Goal: Task Accomplishment & Management: Complete application form

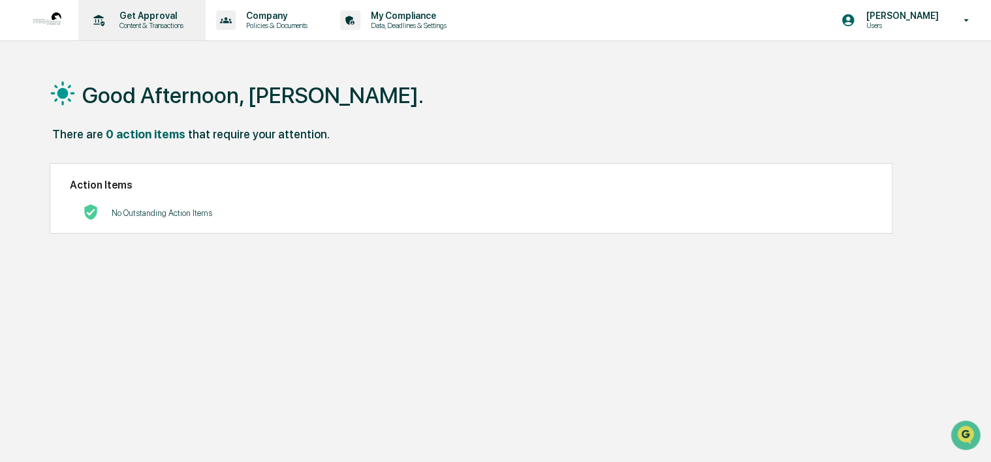
click at [140, 25] on p "Content & Transactions" at bounding box center [149, 25] width 81 height 9
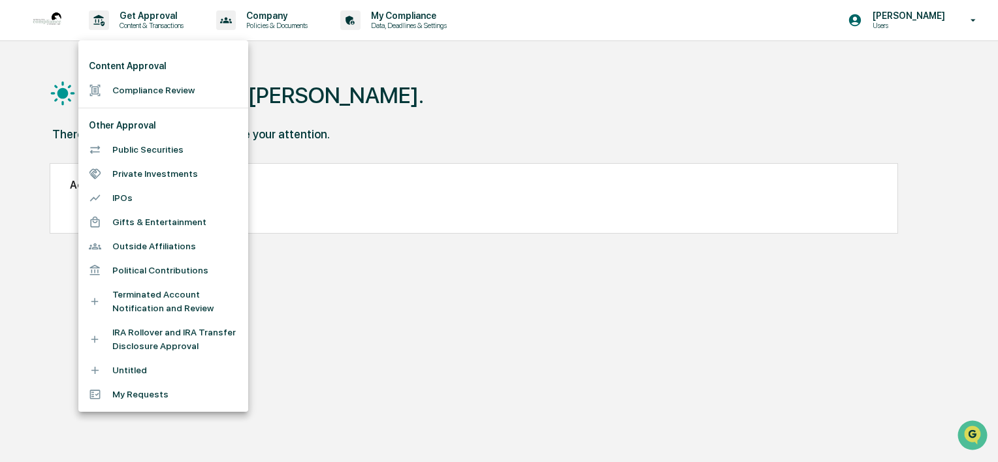
click at [140, 334] on li "IRA Rollover and IRA Transfer Disclosure Approval" at bounding box center [163, 340] width 170 height 38
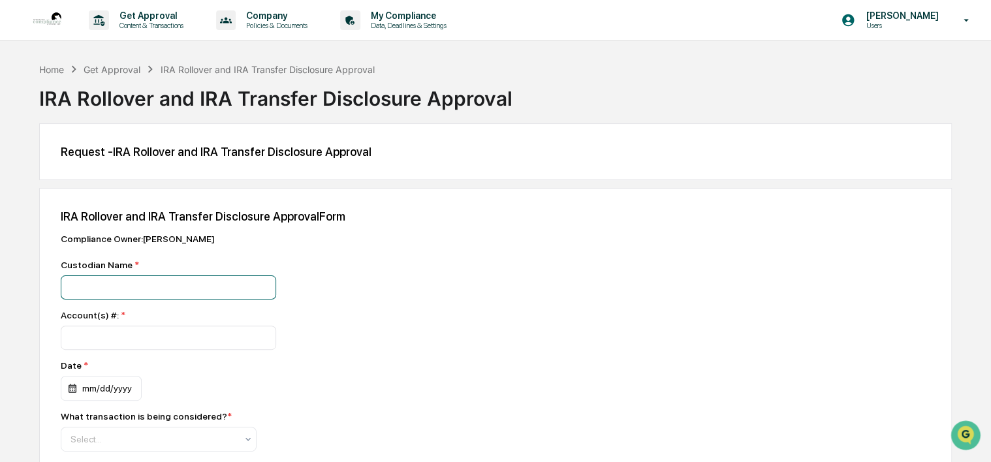
click at [150, 285] on input at bounding box center [168, 288] width 215 height 24
type input "**********"
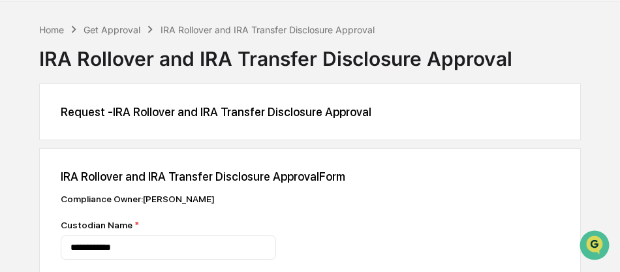
scroll to position [109, 0]
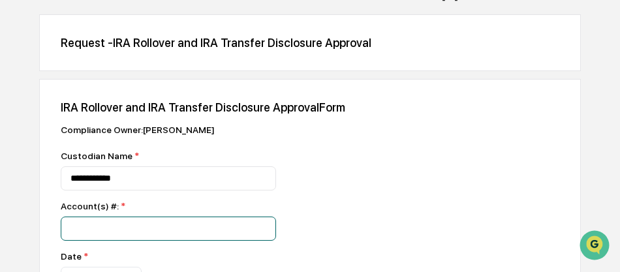
click at [124, 229] on input "number" at bounding box center [168, 229] width 215 height 24
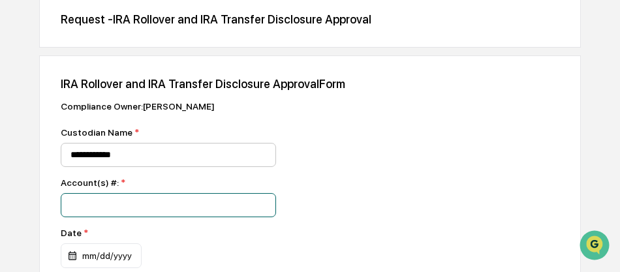
scroll to position [217, 0]
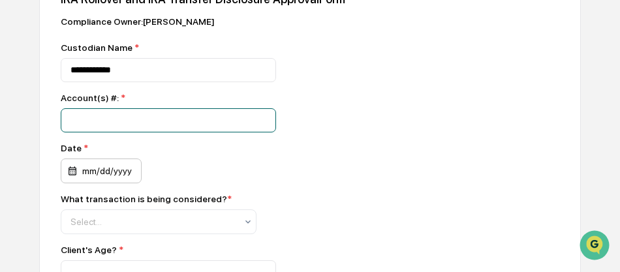
type input "*********"
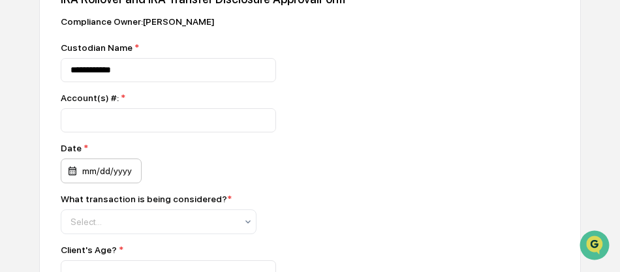
click at [84, 165] on div "mm/dd/yyyy" at bounding box center [101, 171] width 81 height 25
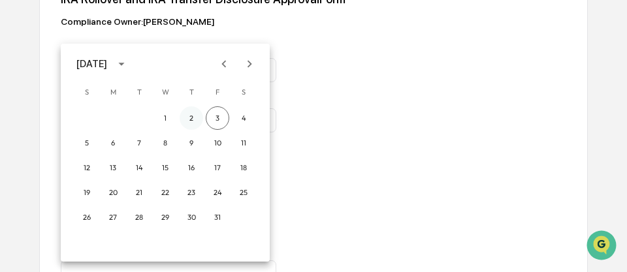
click at [190, 116] on button "2" at bounding box center [192, 118] width 24 height 24
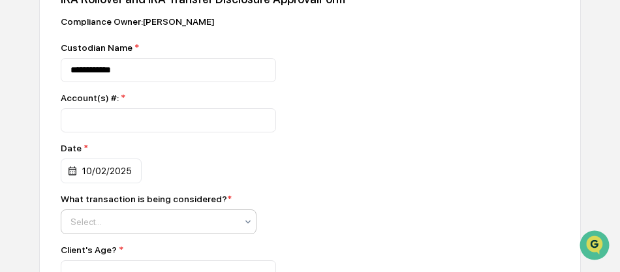
click at [155, 221] on div at bounding box center [154, 221] width 166 height 13
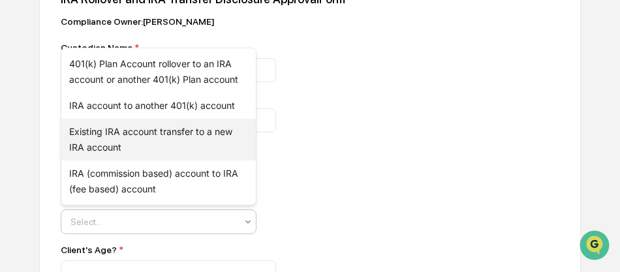
click at [131, 134] on div "Existing IRA account transfer to a new IRA account" at bounding box center [158, 140] width 195 height 42
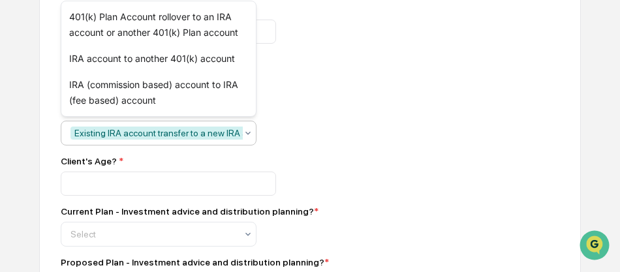
scroll to position [326, 0]
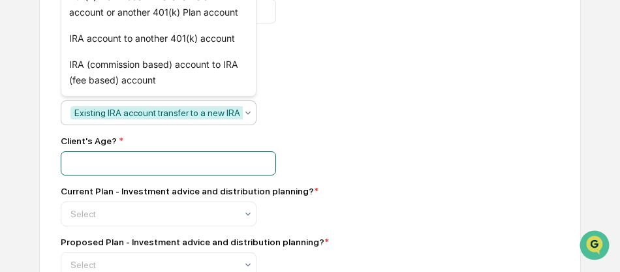
click at [133, 163] on input "number" at bounding box center [168, 163] width 215 height 24
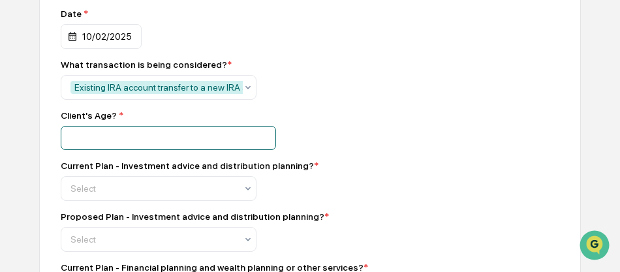
scroll to position [435, 0]
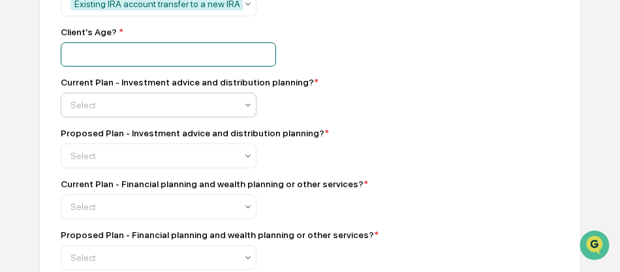
type input "**"
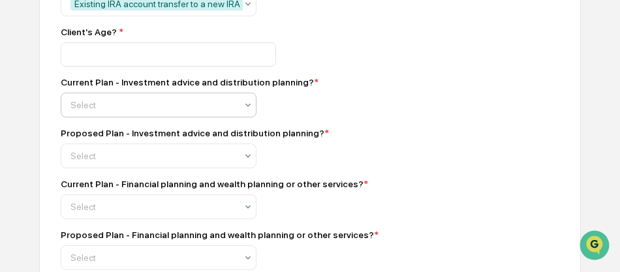
click at [120, 106] on div at bounding box center [154, 105] width 166 height 13
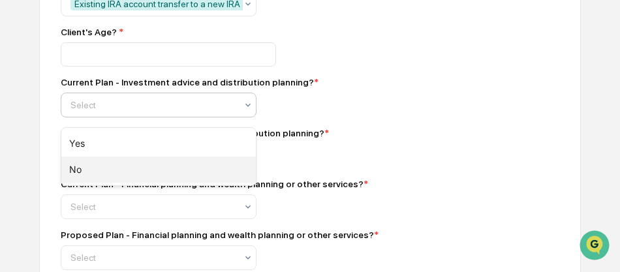
click at [101, 162] on div "No" at bounding box center [158, 170] width 195 height 26
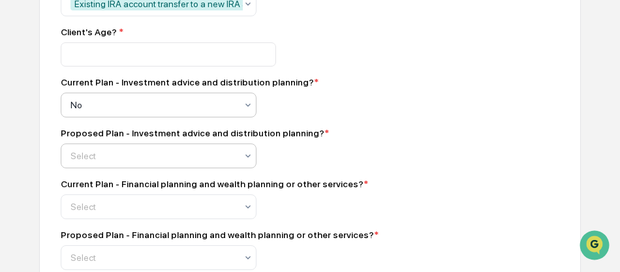
click at [110, 159] on div at bounding box center [154, 156] width 166 height 13
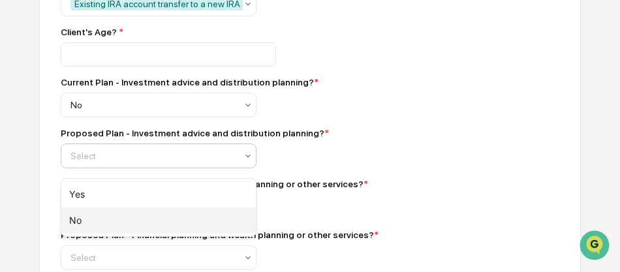
click at [90, 218] on div "No" at bounding box center [158, 221] width 195 height 26
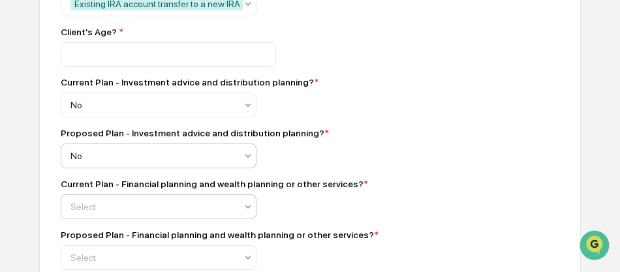
click at [127, 212] on div at bounding box center [154, 206] width 166 height 13
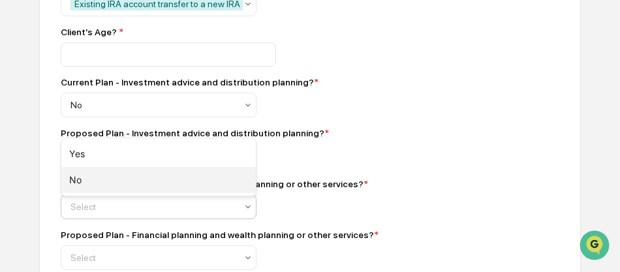
click at [99, 182] on div "No" at bounding box center [158, 180] width 195 height 26
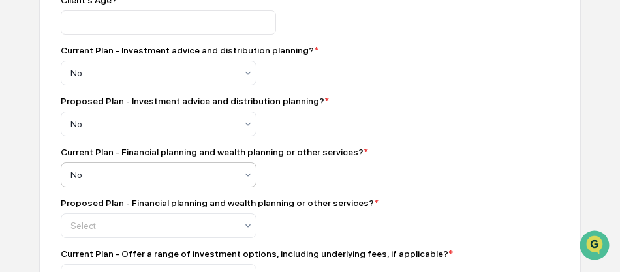
scroll to position [501, 0]
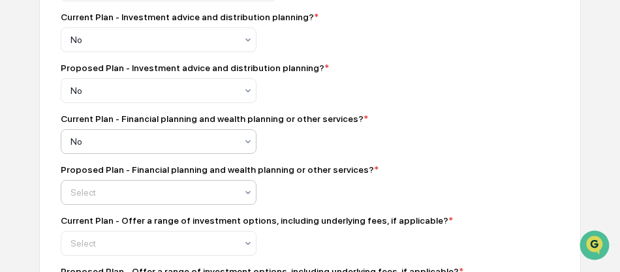
click at [118, 199] on div at bounding box center [154, 192] width 166 height 13
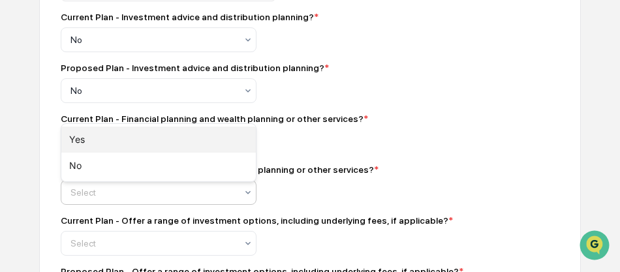
click at [78, 140] on div "Yes" at bounding box center [158, 140] width 195 height 26
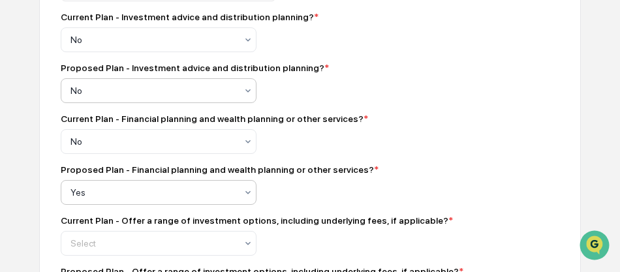
click at [138, 95] on div at bounding box center [154, 90] width 166 height 13
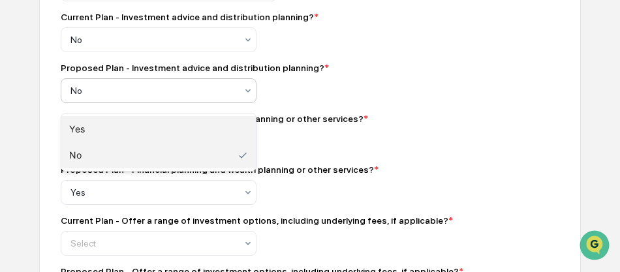
click at [108, 124] on div "Yes" at bounding box center [158, 129] width 195 height 26
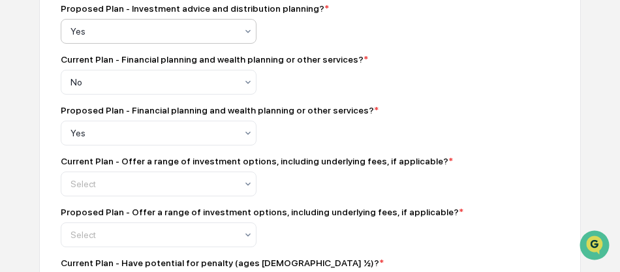
scroll to position [566, 0]
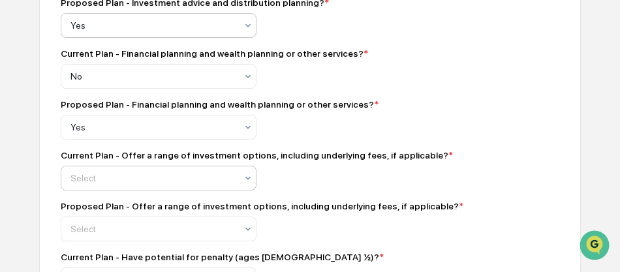
click at [129, 185] on div at bounding box center [154, 178] width 166 height 13
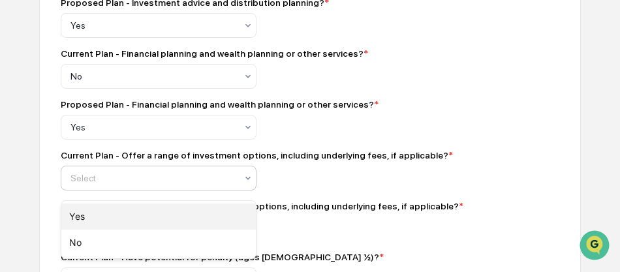
click at [104, 213] on div "Yes" at bounding box center [158, 217] width 195 height 26
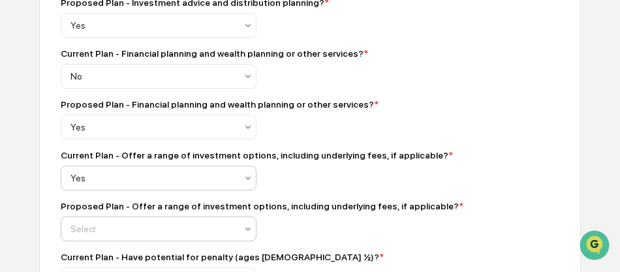
click at [103, 229] on div "Select" at bounding box center [153, 229] width 179 height 18
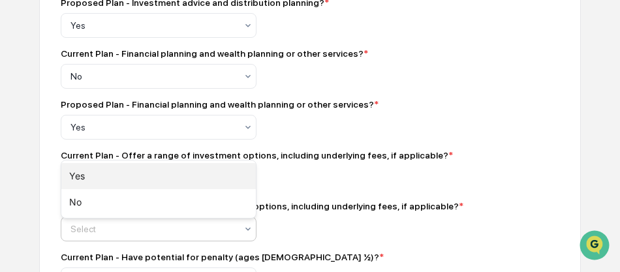
drag, startPoint x: 91, startPoint y: 197, endPoint x: 95, endPoint y: 179, distance: 18.1
click at [95, 179] on div "Yes No" at bounding box center [158, 189] width 195 height 57
click at [95, 178] on div "Yes" at bounding box center [158, 176] width 195 height 26
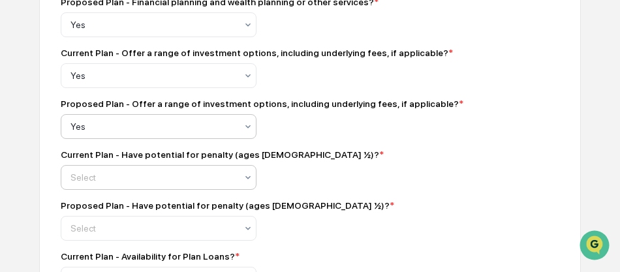
scroll to position [674, 0]
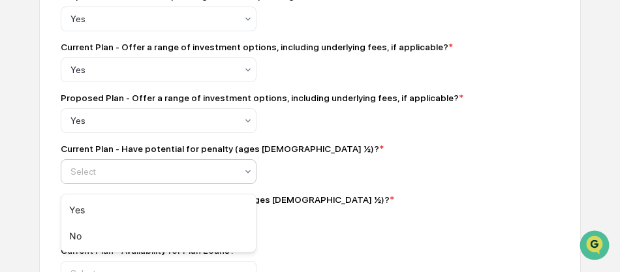
click at [140, 175] on div at bounding box center [154, 171] width 166 height 13
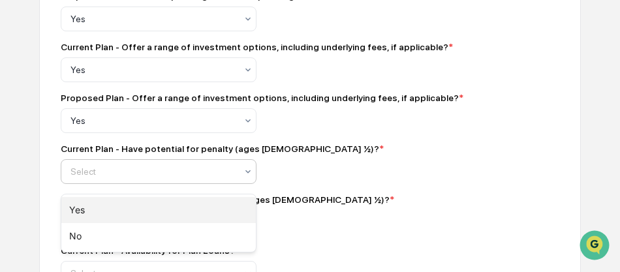
click at [110, 201] on div "Yes" at bounding box center [158, 210] width 195 height 26
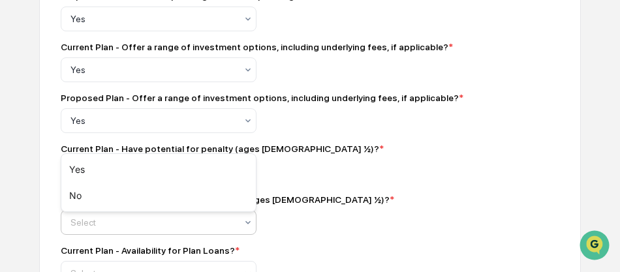
click at [111, 225] on div at bounding box center [154, 222] width 166 height 13
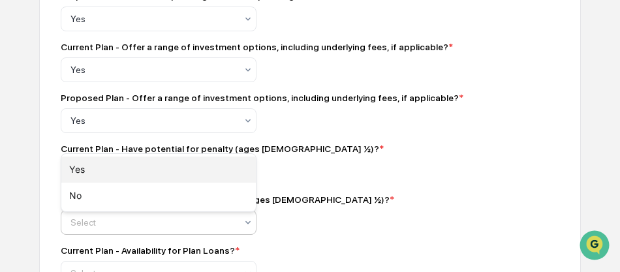
click at [84, 170] on div "Yes" at bounding box center [158, 170] width 195 height 26
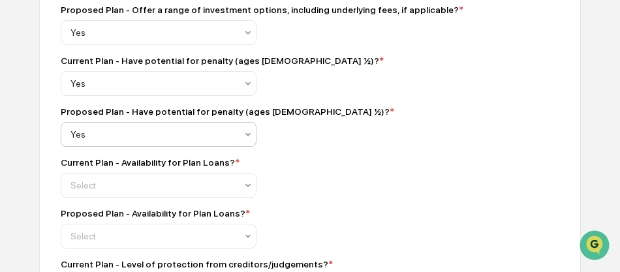
scroll to position [783, 0]
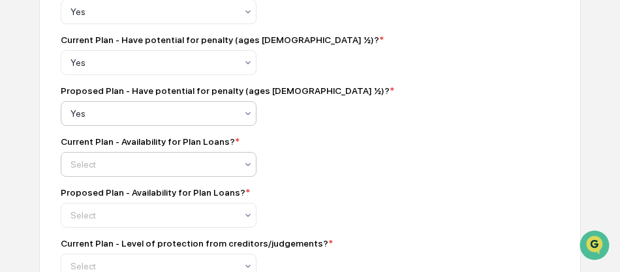
click at [134, 170] on div at bounding box center [154, 164] width 166 height 13
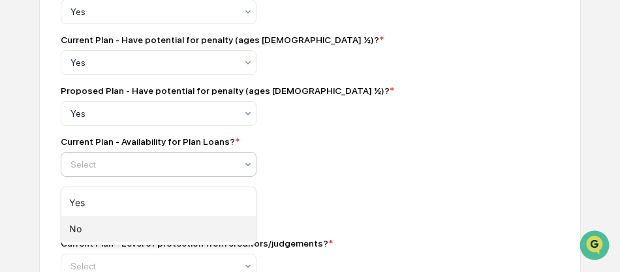
click at [95, 236] on div "No" at bounding box center [158, 229] width 195 height 26
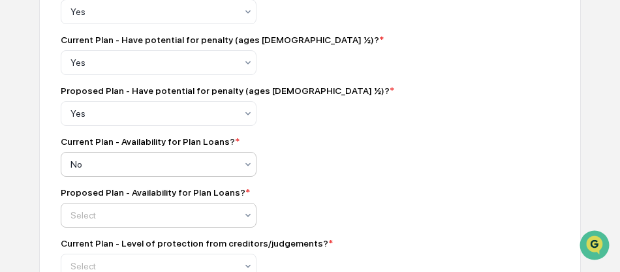
click at [114, 222] on div at bounding box center [154, 215] width 166 height 13
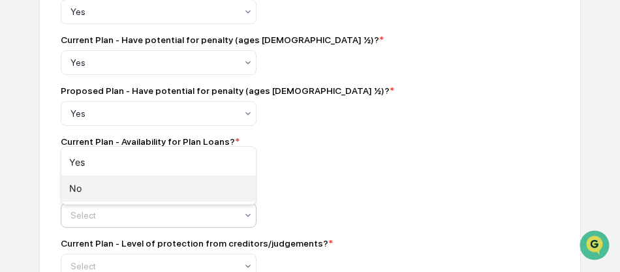
click at [90, 194] on div "No" at bounding box center [158, 189] width 195 height 26
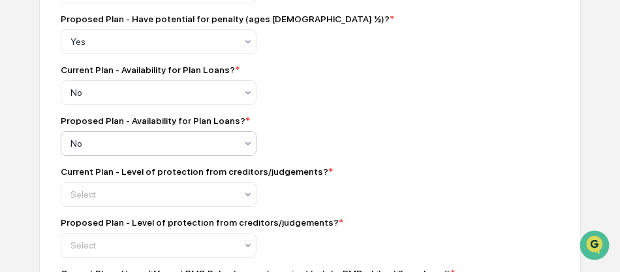
scroll to position [892, 0]
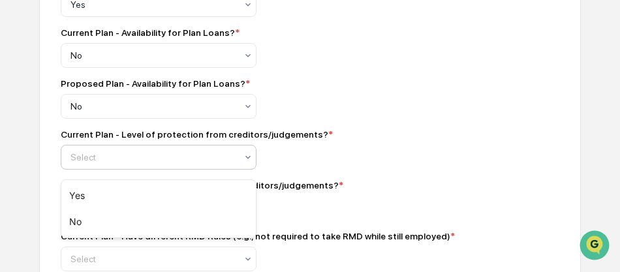
click at [128, 163] on div at bounding box center [154, 157] width 166 height 13
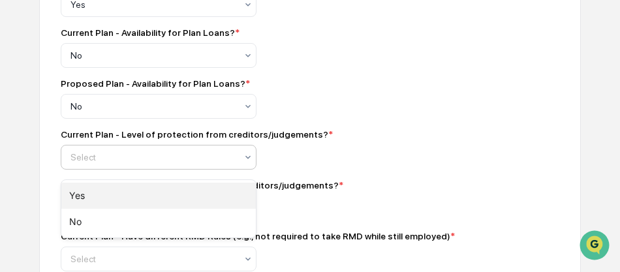
click at [108, 191] on div "Yes" at bounding box center [158, 196] width 195 height 26
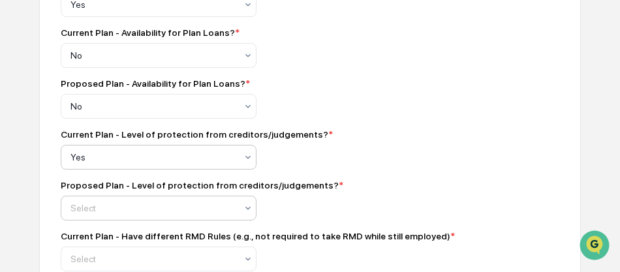
click at [108, 211] on div at bounding box center [154, 208] width 166 height 13
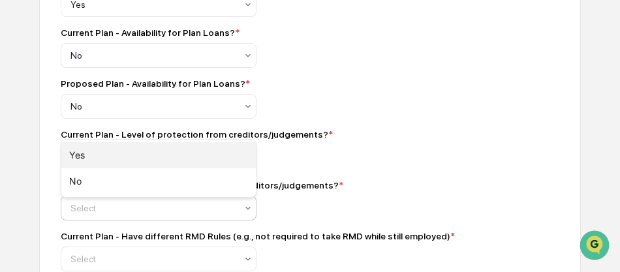
click at [89, 155] on div "Yes" at bounding box center [158, 155] width 195 height 26
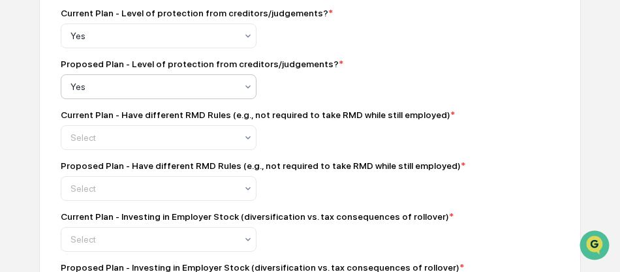
scroll to position [1023, 0]
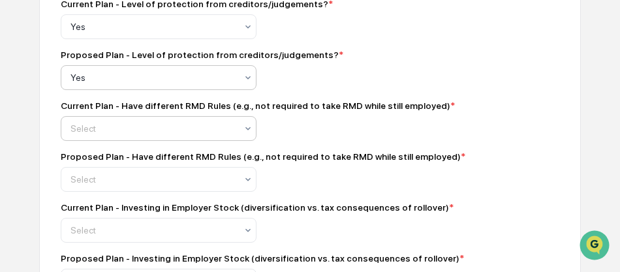
click at [144, 135] on div at bounding box center [154, 128] width 166 height 13
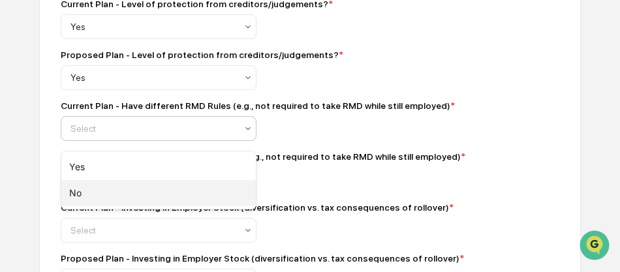
click at [105, 190] on div "No" at bounding box center [158, 193] width 195 height 26
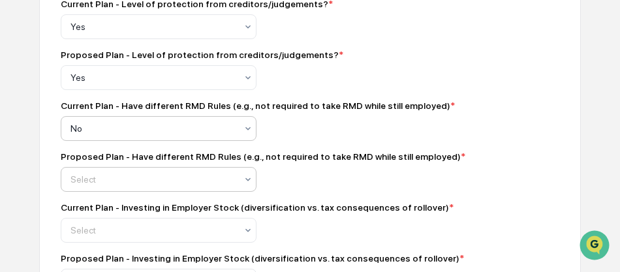
click at [110, 178] on div "Select" at bounding box center [153, 179] width 179 height 18
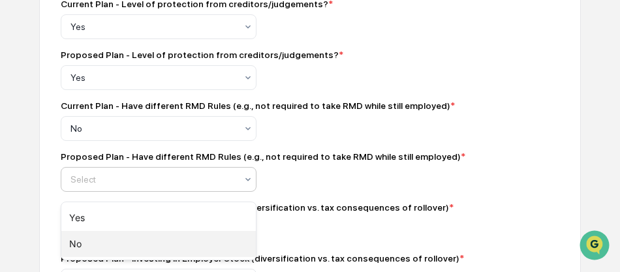
click at [96, 235] on div "No" at bounding box center [158, 244] width 195 height 26
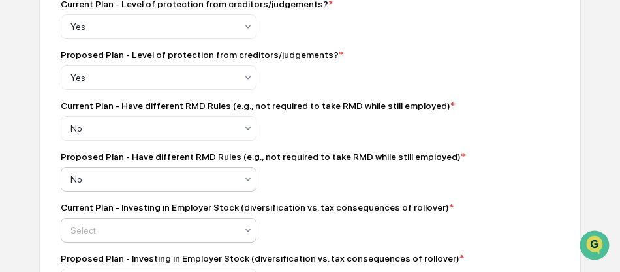
scroll to position [1045, 0]
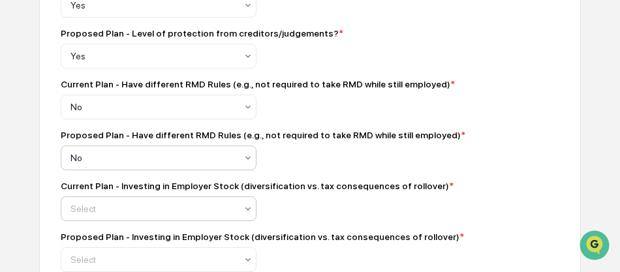
click at [131, 210] on div at bounding box center [154, 208] width 166 height 13
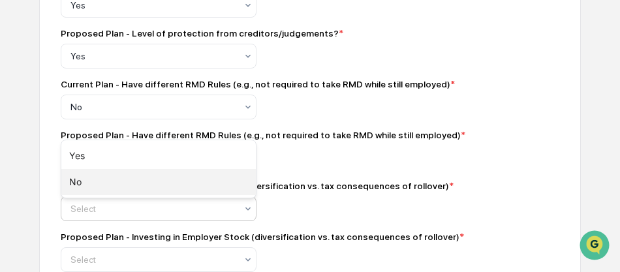
click at [85, 174] on div "No" at bounding box center [158, 182] width 195 height 26
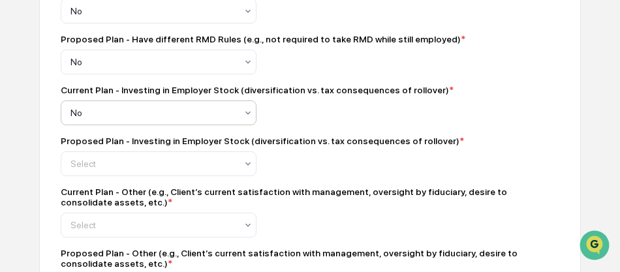
scroll to position [1154, 0]
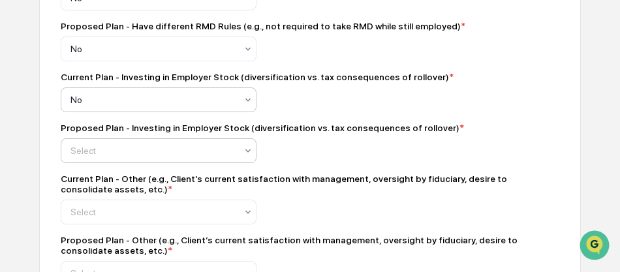
click at [129, 153] on div at bounding box center [154, 150] width 166 height 13
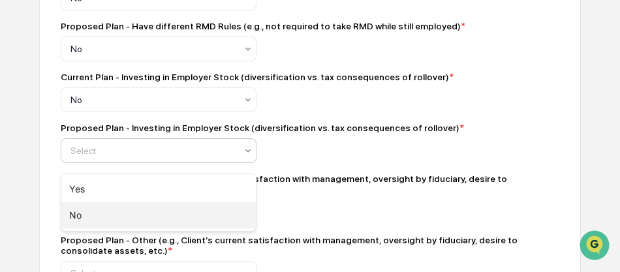
click at [108, 210] on div "No" at bounding box center [158, 215] width 195 height 26
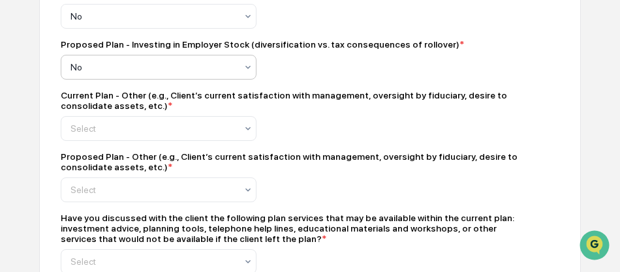
scroll to position [1240, 0]
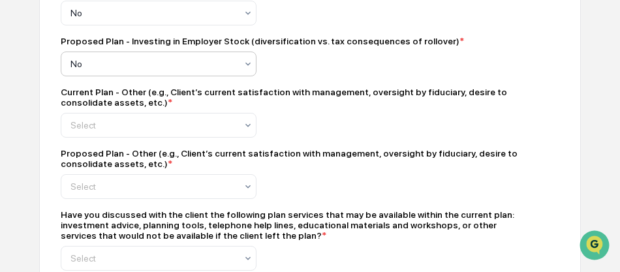
click at [114, 116] on div "Current Plan - Other (e.g., Client’s current satisfaction with management, over…" at bounding box center [289, 112] width 457 height 51
click at [112, 119] on div "Current Plan - Other (e.g., Client’s current satisfaction with management, over…" at bounding box center [289, 112] width 457 height 51
click at [108, 132] on div at bounding box center [154, 125] width 166 height 13
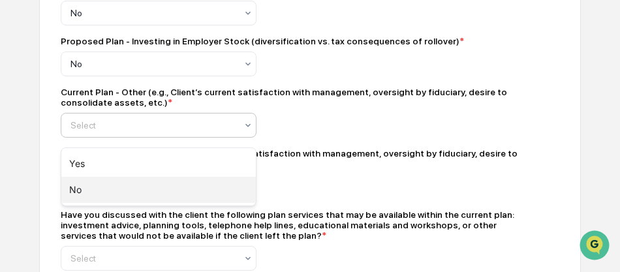
click at [86, 193] on div "No" at bounding box center [158, 190] width 195 height 26
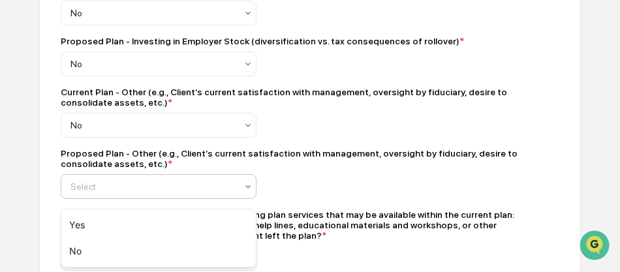
click at [109, 190] on div at bounding box center [154, 186] width 166 height 13
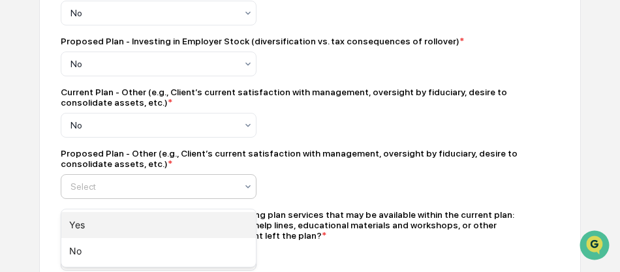
click at [90, 231] on div "Yes" at bounding box center [158, 225] width 195 height 26
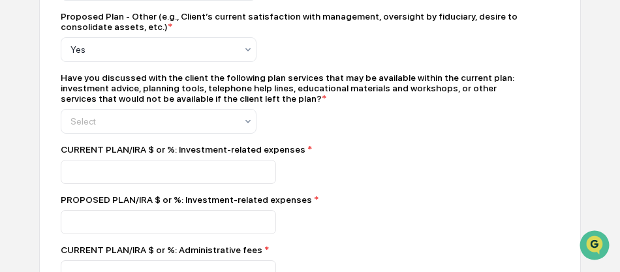
scroll to position [1393, 0]
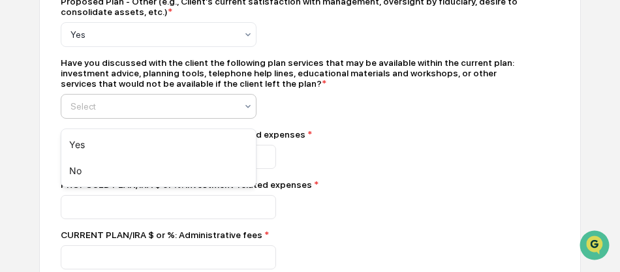
click at [139, 113] on div at bounding box center [154, 106] width 166 height 13
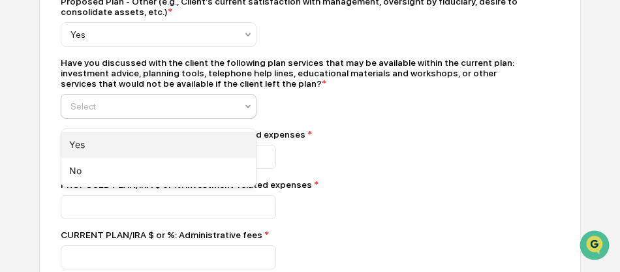
click at [108, 138] on div "Yes" at bounding box center [158, 145] width 195 height 26
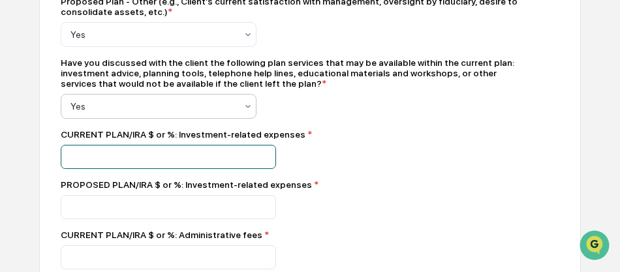
click at [165, 168] on input "number" at bounding box center [168, 157] width 215 height 24
type input "*"
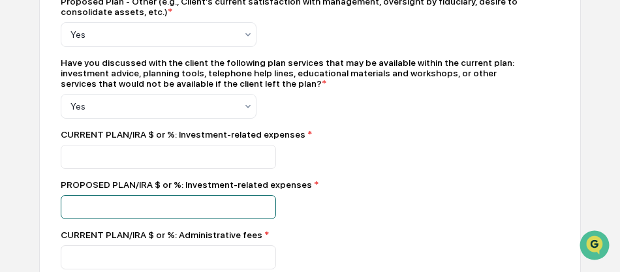
click at [127, 217] on input "number" at bounding box center [168, 207] width 215 height 24
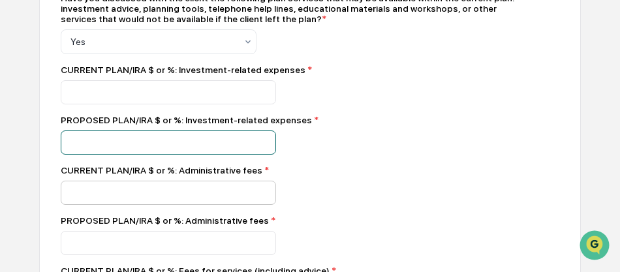
scroll to position [1458, 0]
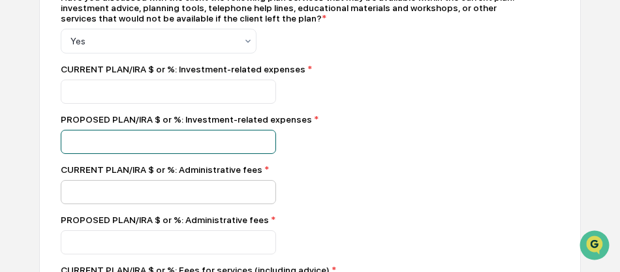
type input "**"
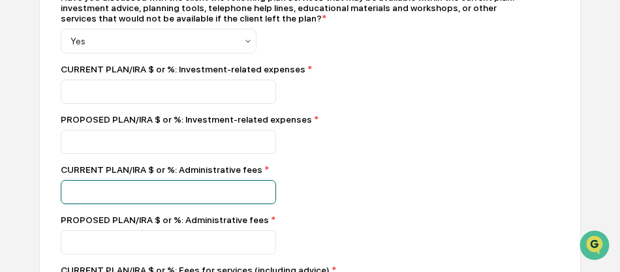
click at [87, 204] on input "number" at bounding box center [168, 192] width 215 height 24
type input "*"
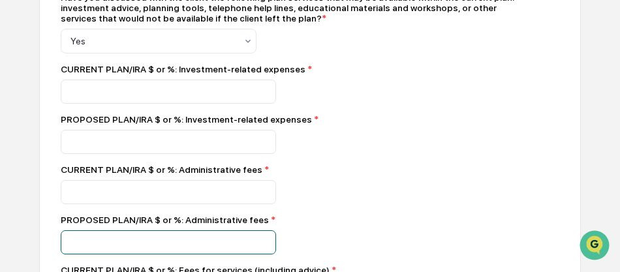
click at [86, 246] on input "number" at bounding box center [168, 242] width 215 height 24
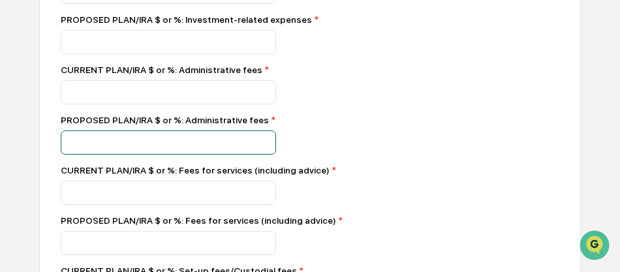
scroll to position [1567, 0]
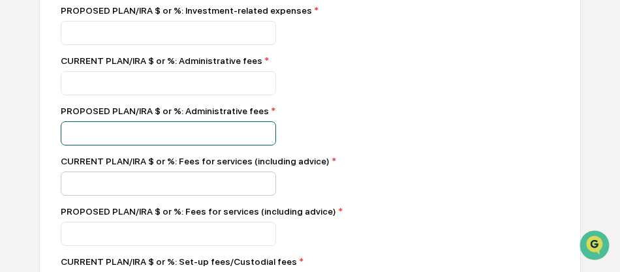
type input "**"
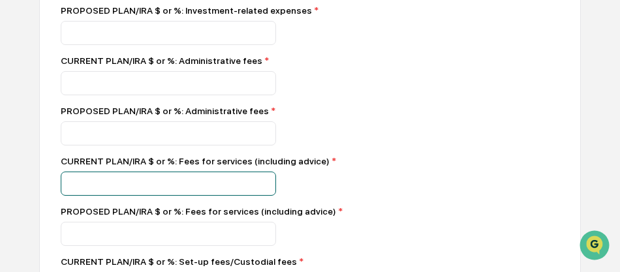
click at [95, 196] on input "number" at bounding box center [168, 184] width 215 height 24
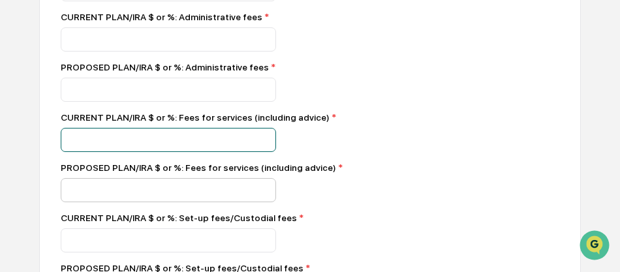
type input "*"
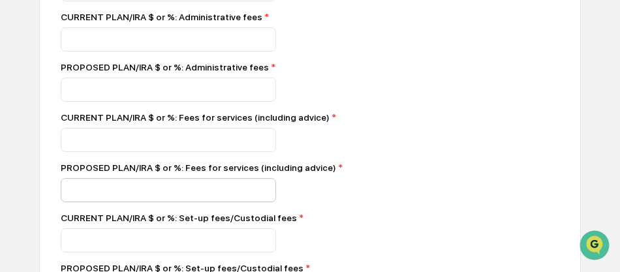
click at [102, 223] on div "CURRENT PLAN/IRA $ or %: Set-up fees/Custodial fees *" at bounding box center [289, 218] width 457 height 10
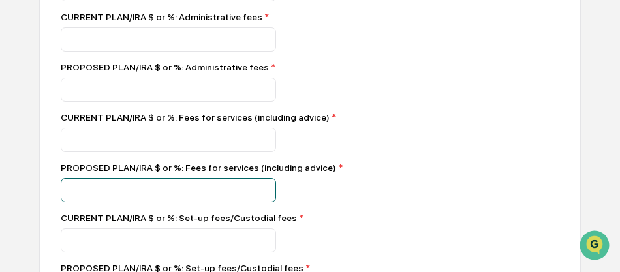
click at [95, 202] on input "number" at bounding box center [168, 190] width 215 height 24
type input "*"
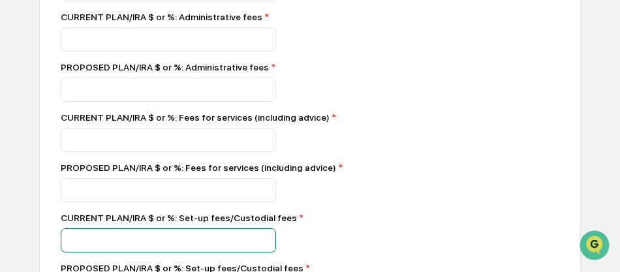
click at [98, 245] on input "number" at bounding box center [168, 241] width 215 height 24
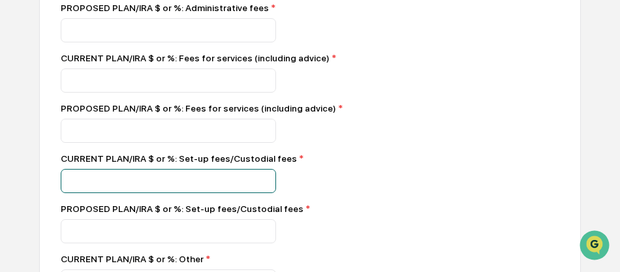
scroll to position [1676, 0]
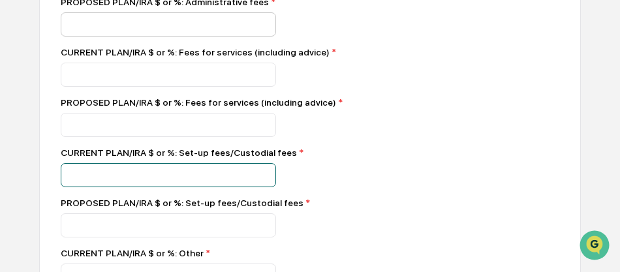
type input "**"
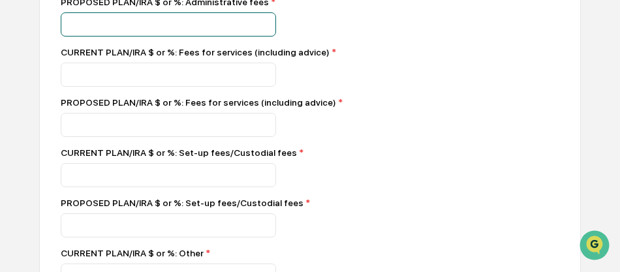
drag, startPoint x: 94, startPoint y: 33, endPoint x: 28, endPoint y: 38, distance: 66.1
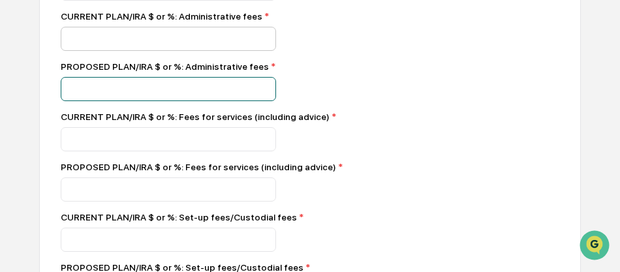
scroll to position [1611, 0]
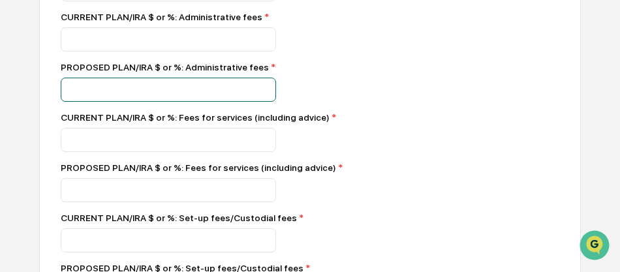
drag, startPoint x: 80, startPoint y: 99, endPoint x: 53, endPoint y: 100, distance: 27.4
type input "*"
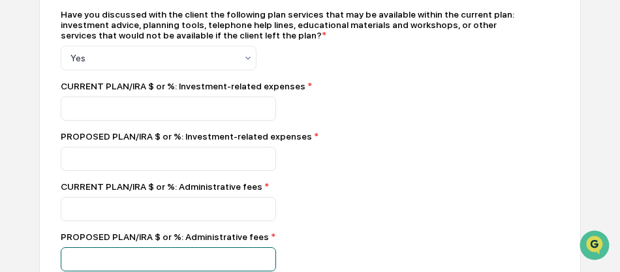
scroll to position [1436, 0]
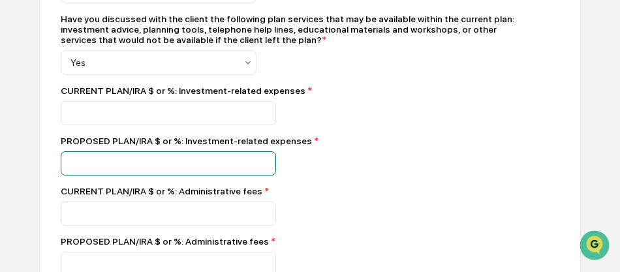
drag, startPoint x: 92, startPoint y: 178, endPoint x: 36, endPoint y: 175, distance: 56.2
type input "*"
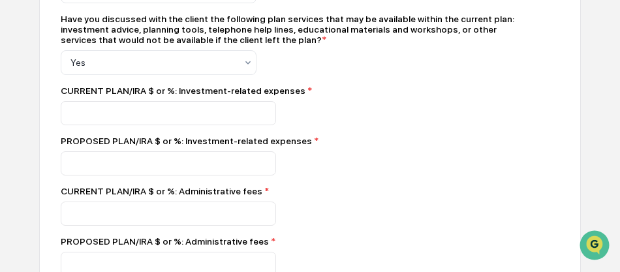
click at [287, 170] on div "*" at bounding box center [289, 163] width 457 height 24
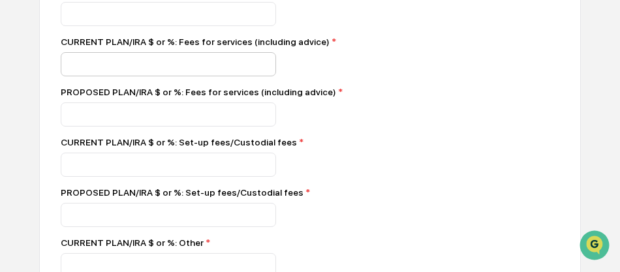
scroll to position [1719, 0]
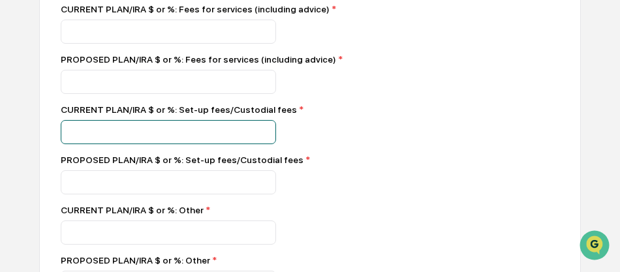
drag, startPoint x: 98, startPoint y: 136, endPoint x: 28, endPoint y: 136, distance: 69.9
type input "*"
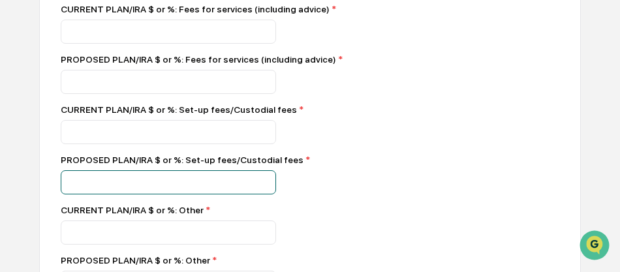
click at [109, 195] on input "number" at bounding box center [168, 182] width 215 height 24
type input "*"
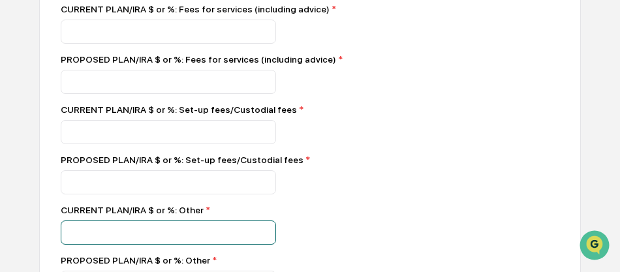
click at [78, 242] on input "number" at bounding box center [168, 233] width 215 height 24
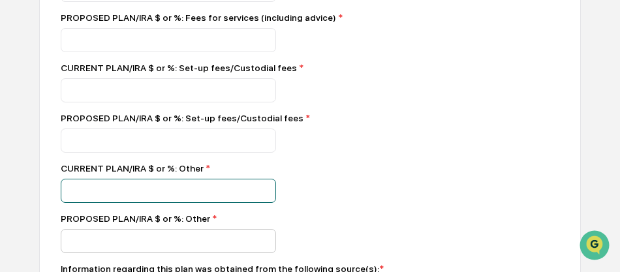
scroll to position [1784, 0]
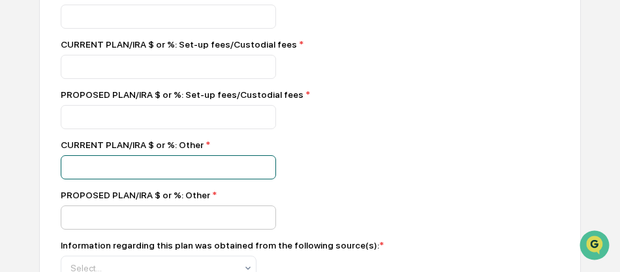
type input "**"
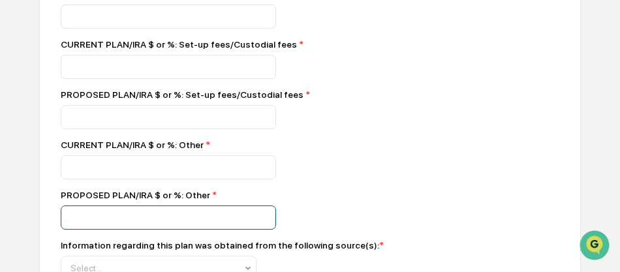
click at [86, 223] on input "number" at bounding box center [168, 218] width 215 height 24
type input "*"
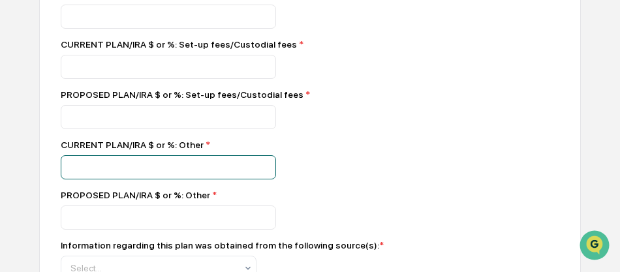
drag, startPoint x: 91, startPoint y: 183, endPoint x: 44, endPoint y: 185, distance: 47.1
type input "*"
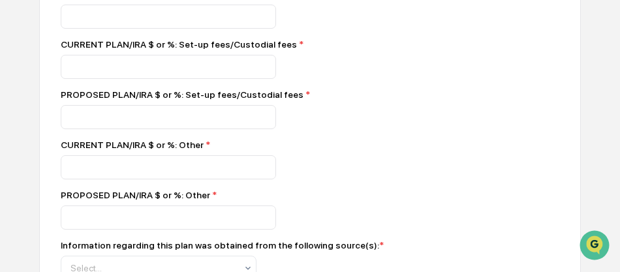
drag, startPoint x: 353, startPoint y: 203, endPoint x: 323, endPoint y: 197, distance: 31.2
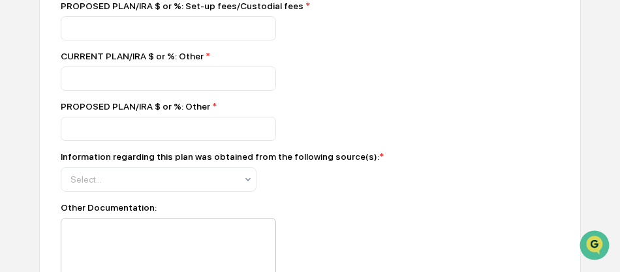
scroll to position [1915, 0]
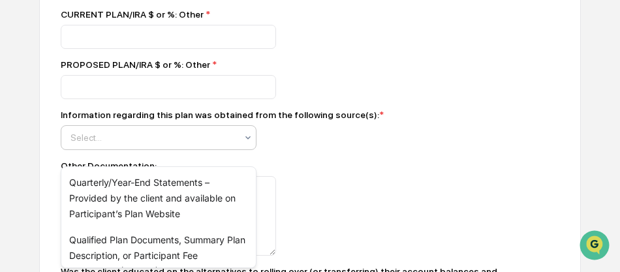
click at [101, 144] on div at bounding box center [154, 137] width 166 height 13
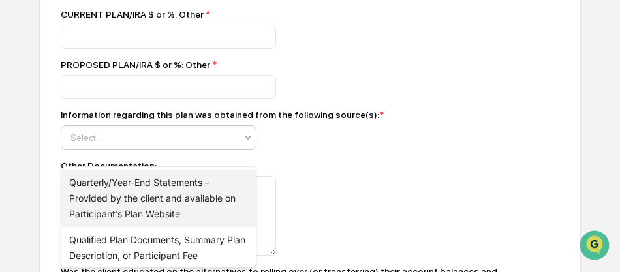
click at [82, 187] on div "Quarterly/Year-End Statements – Provided by the client and available on Partici…" at bounding box center [158, 198] width 195 height 57
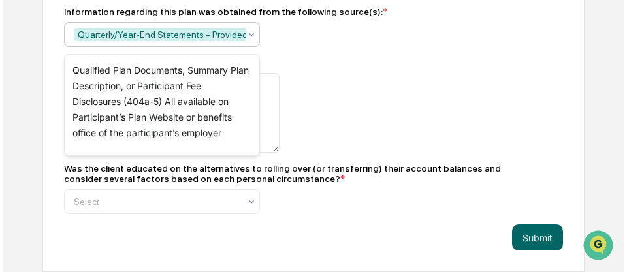
scroll to position [2037, 0]
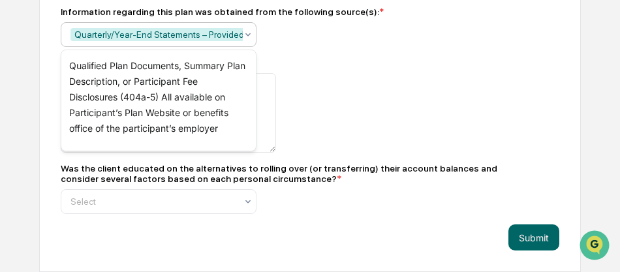
click at [357, 143] on div at bounding box center [289, 113] width 457 height 80
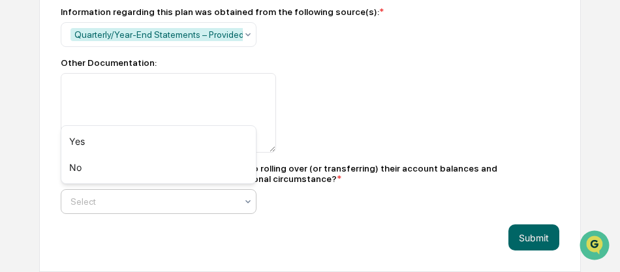
click at [136, 197] on div at bounding box center [154, 201] width 166 height 13
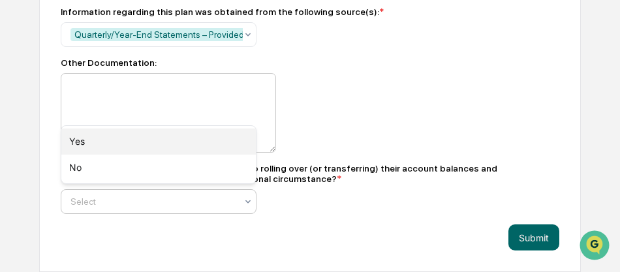
click at [86, 144] on div "Yes" at bounding box center [158, 142] width 195 height 26
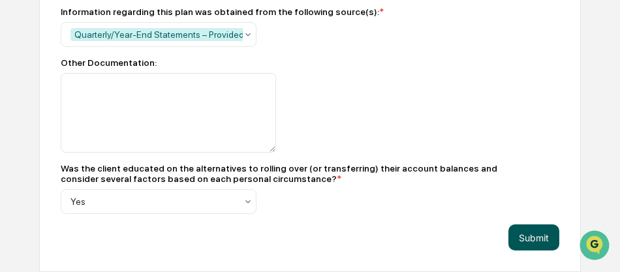
click at [523, 237] on button "Submit" at bounding box center [534, 238] width 51 height 26
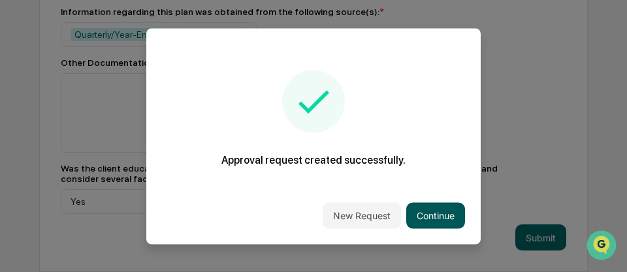
click at [422, 212] on button "Continue" at bounding box center [435, 215] width 59 height 26
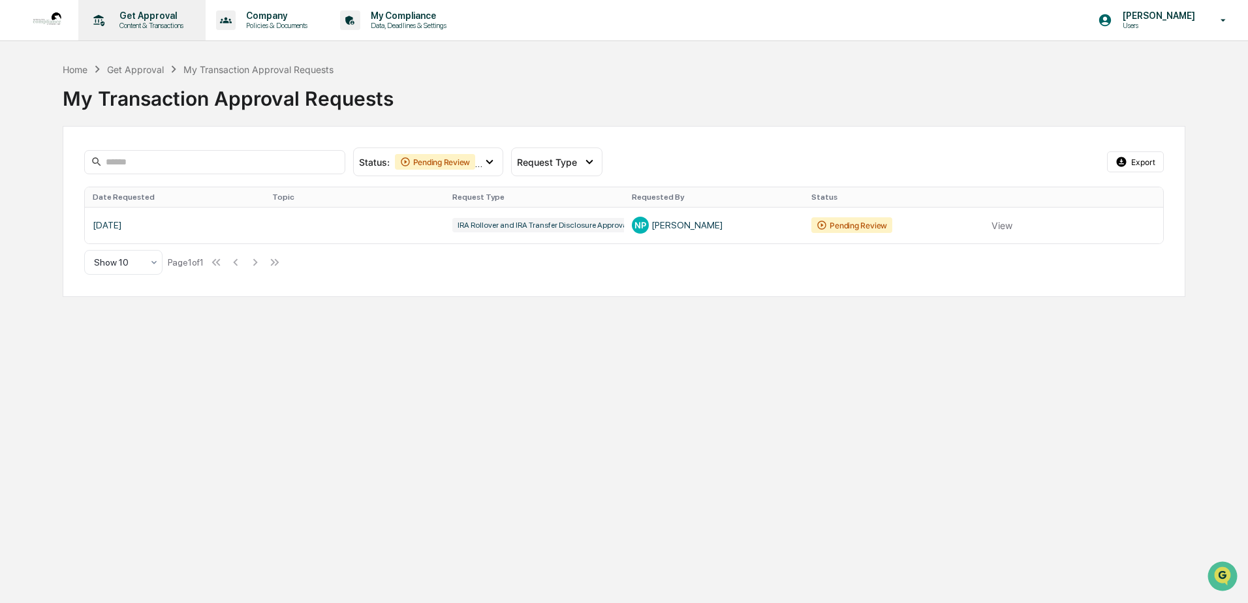
click at [140, 27] on p "Content & Transactions" at bounding box center [149, 25] width 81 height 9
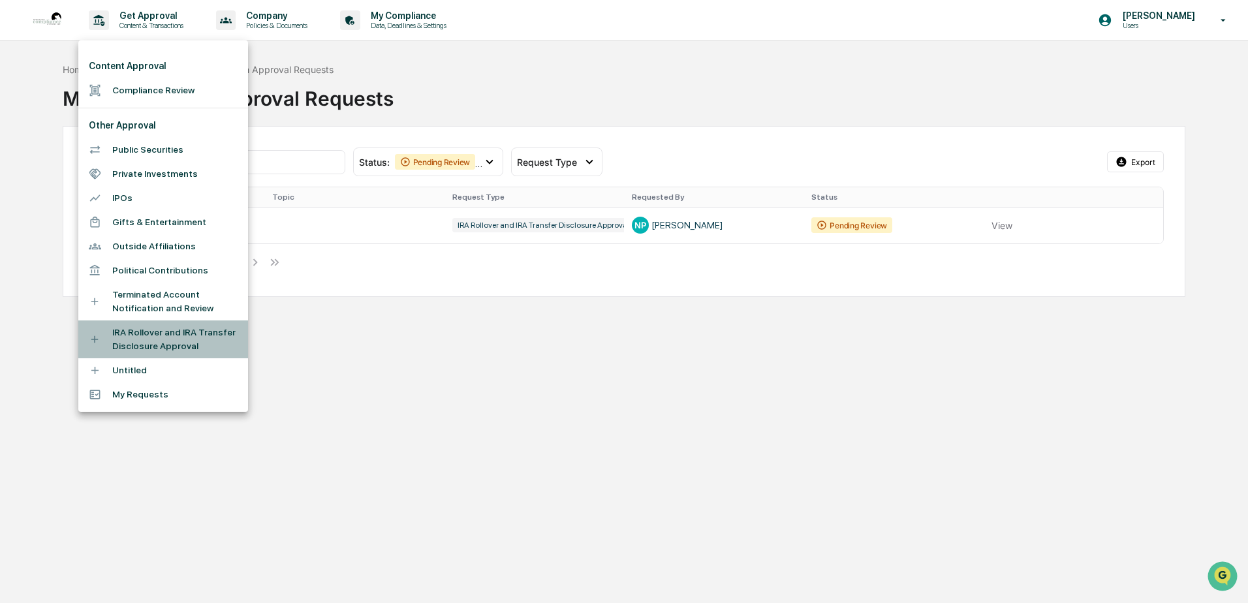
click at [125, 338] on li "IRA Rollover and IRA Transfer Disclosure Approval" at bounding box center [163, 340] width 170 height 38
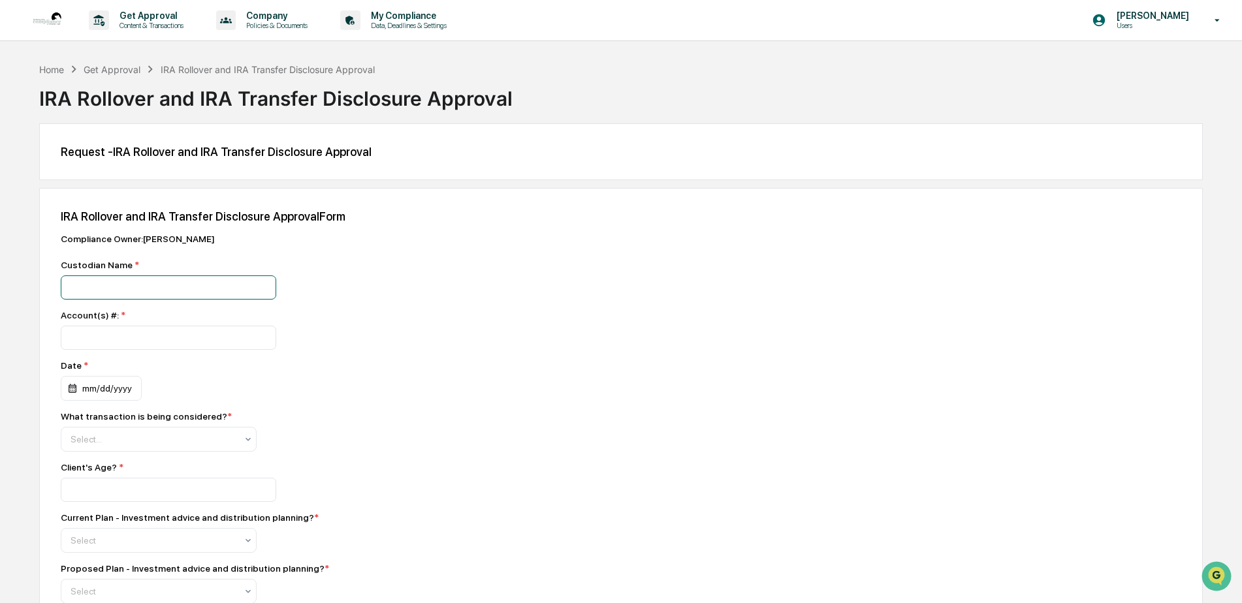
click at [144, 281] on input at bounding box center [168, 288] width 215 height 24
type input "**********"
type input "**"
type input "*"
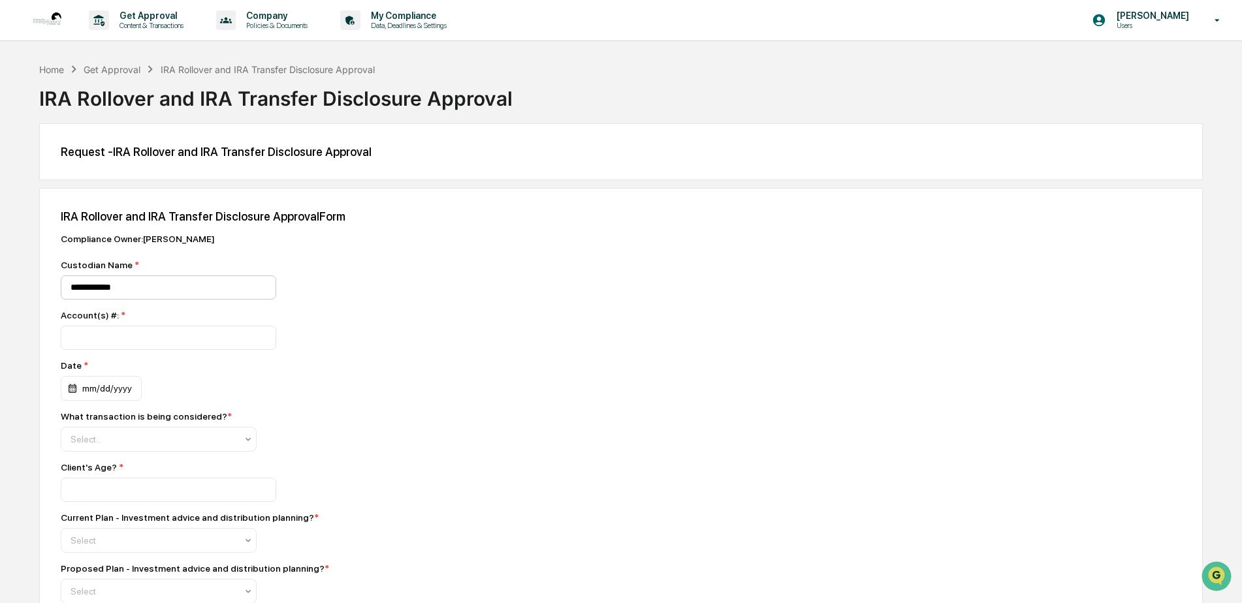
type input "*"
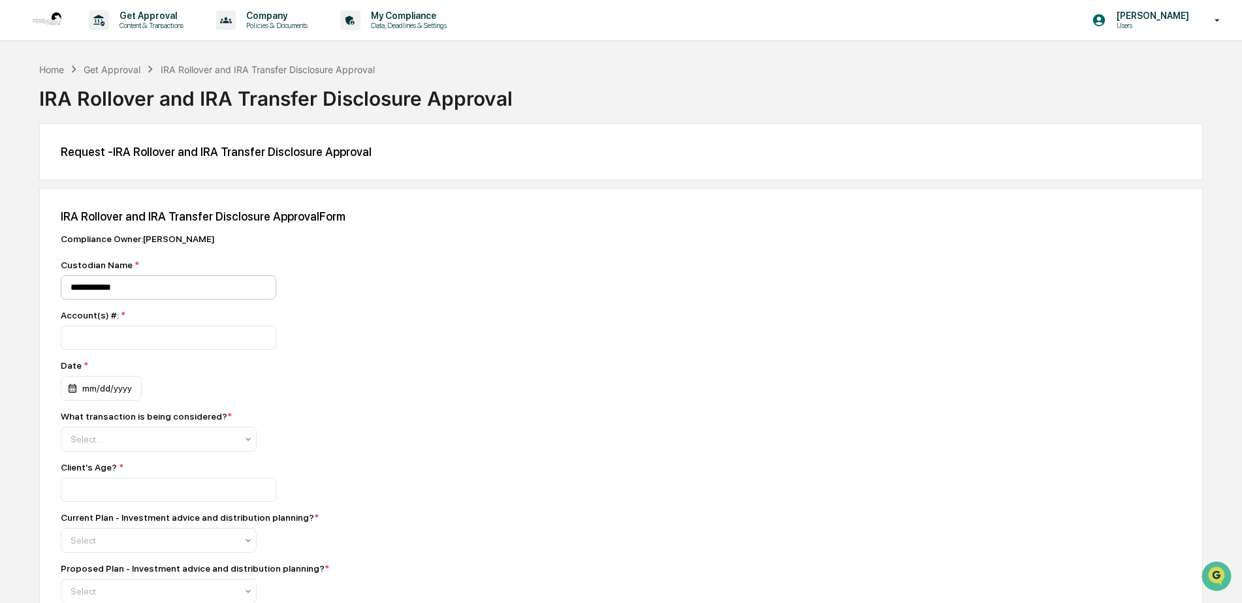
type input "*"
click at [129, 347] on input "number" at bounding box center [168, 338] width 215 height 24
type input "*********"
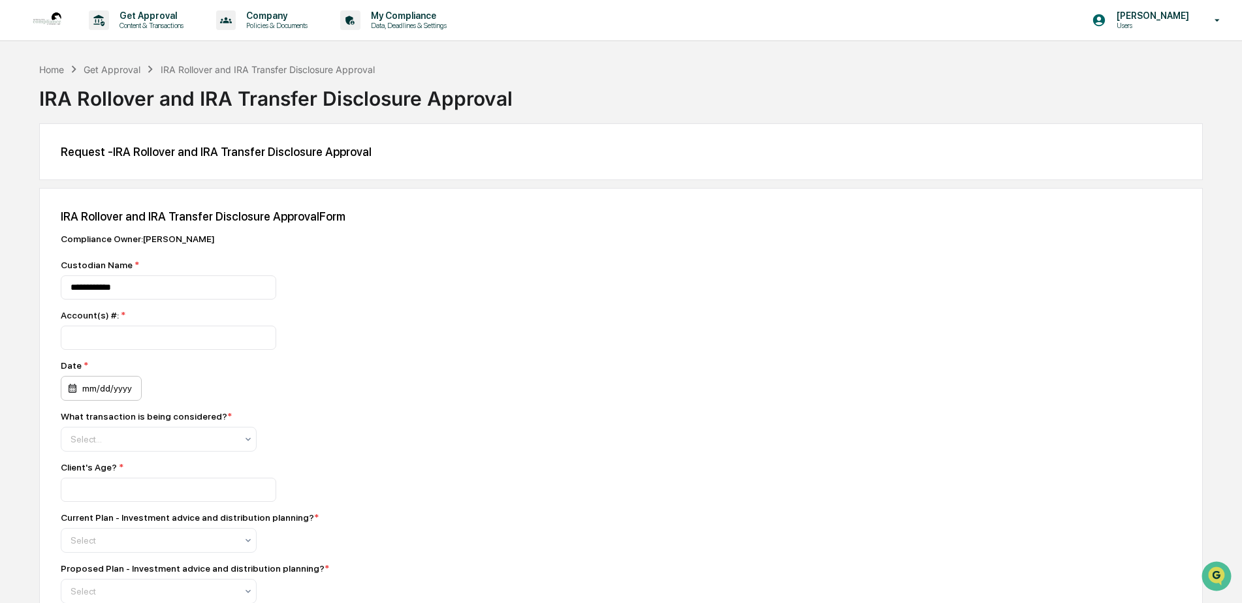
click at [122, 379] on div "mm/dd/yyyy" at bounding box center [101, 388] width 81 height 25
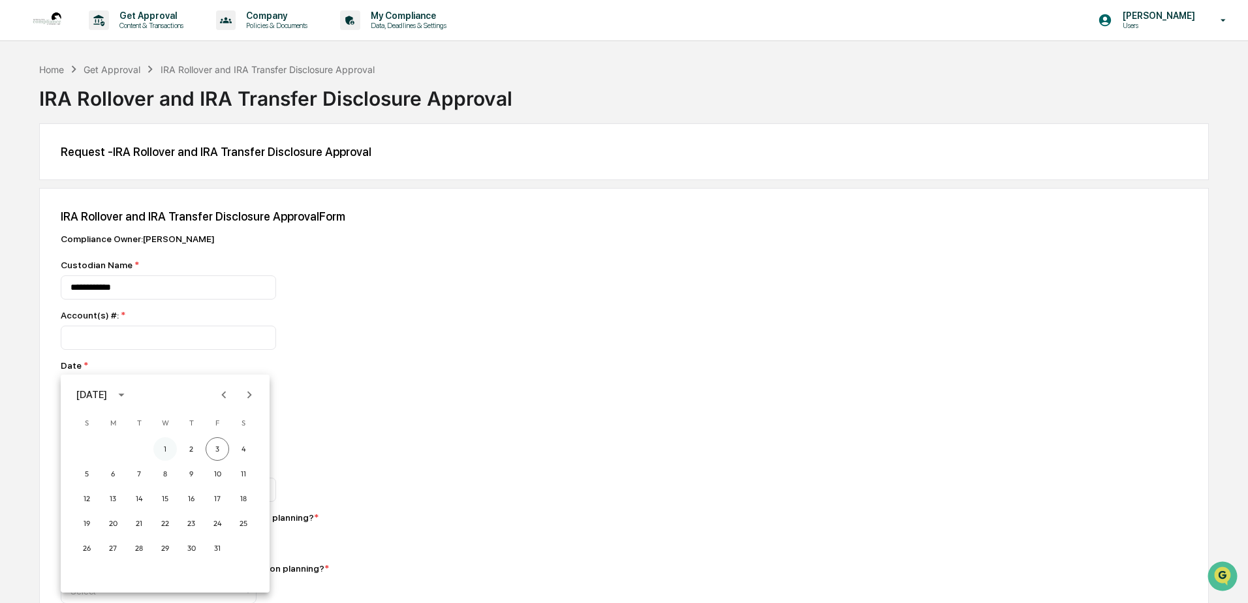
click at [165, 443] on button "1" at bounding box center [165, 449] width 24 height 24
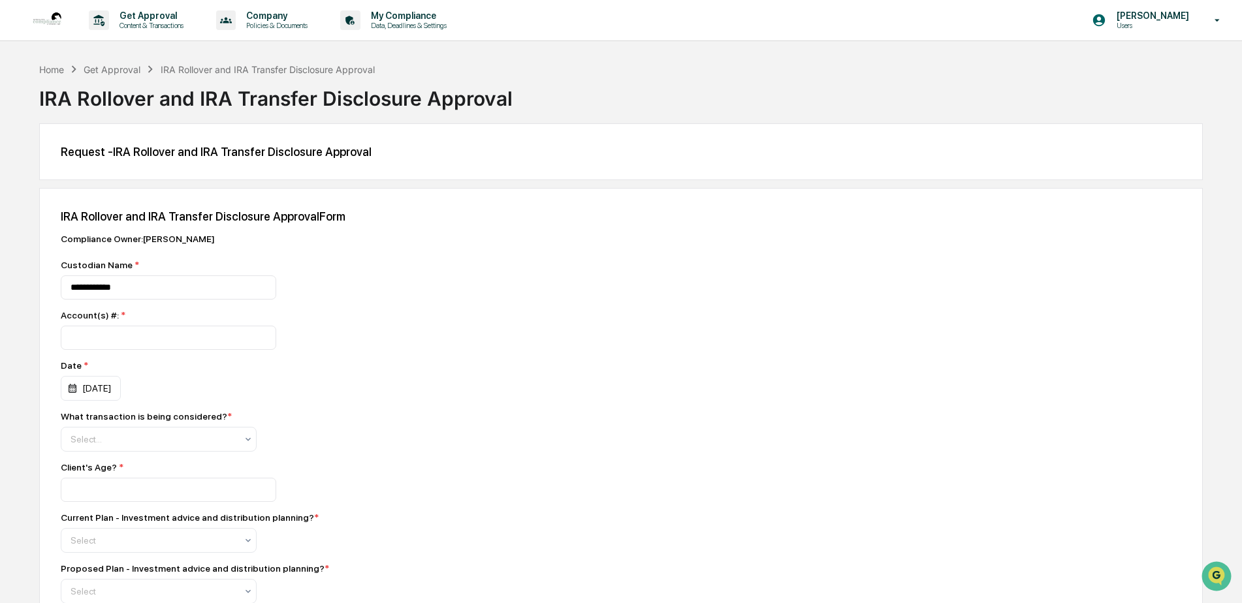
click at [364, 443] on div "What transaction is being considered? * Select..." at bounding box center [289, 431] width 457 height 40
click at [118, 445] on div at bounding box center [154, 439] width 166 height 13
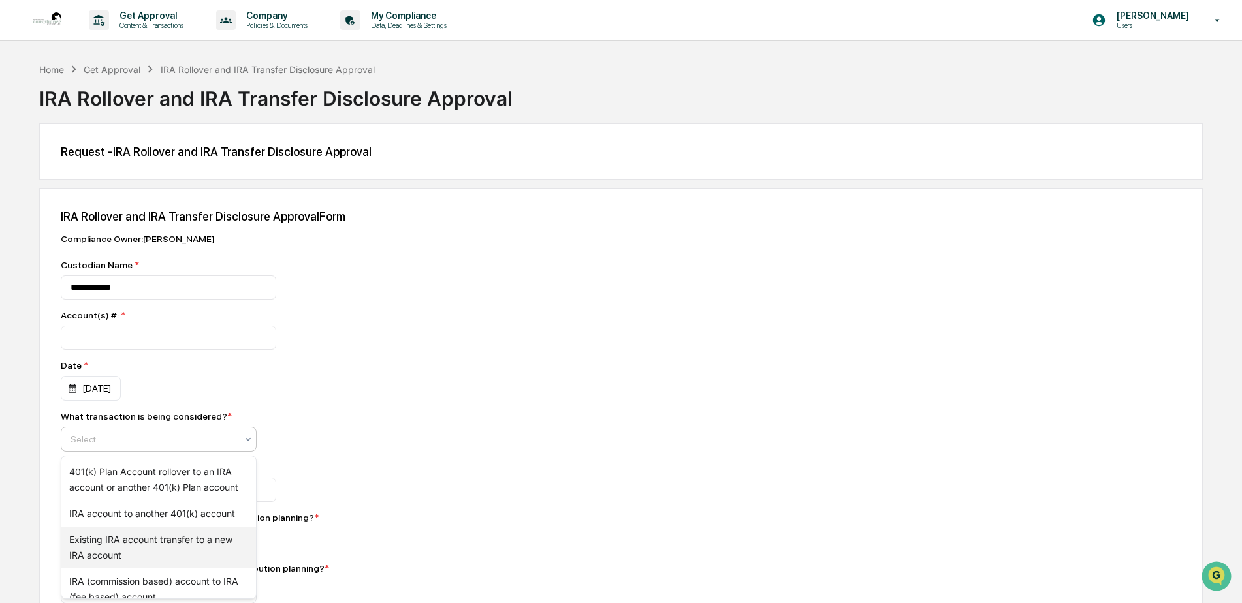
click at [89, 462] on div "Existing IRA account transfer to a new IRA account" at bounding box center [158, 548] width 195 height 42
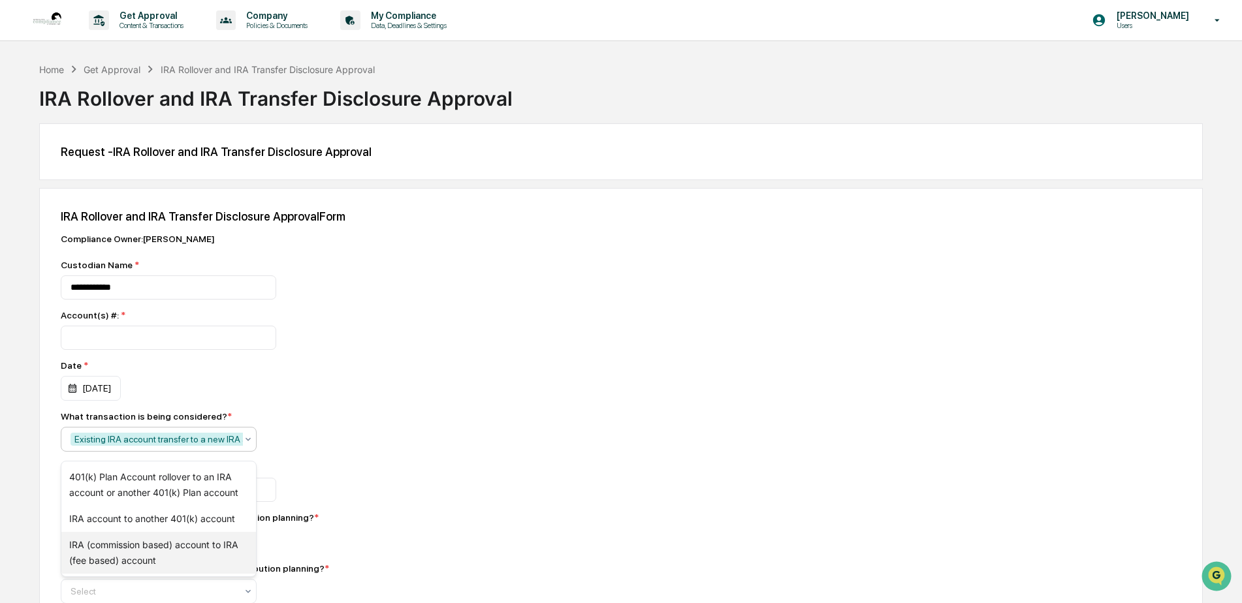
click at [442, 462] on div "Client's Age? *" at bounding box center [289, 467] width 457 height 10
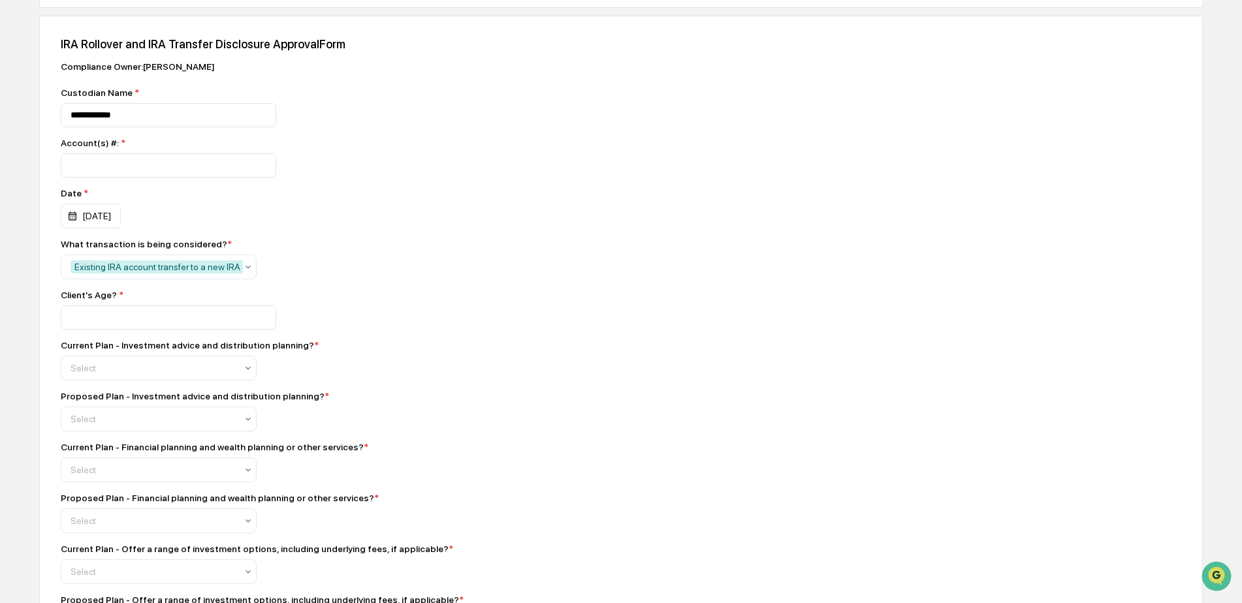
scroll to position [174, 0]
drag, startPoint x: 96, startPoint y: 317, endPoint x: 22, endPoint y: 310, distance: 74.1
type input "**"
click at [172, 373] on div at bounding box center [154, 366] width 166 height 13
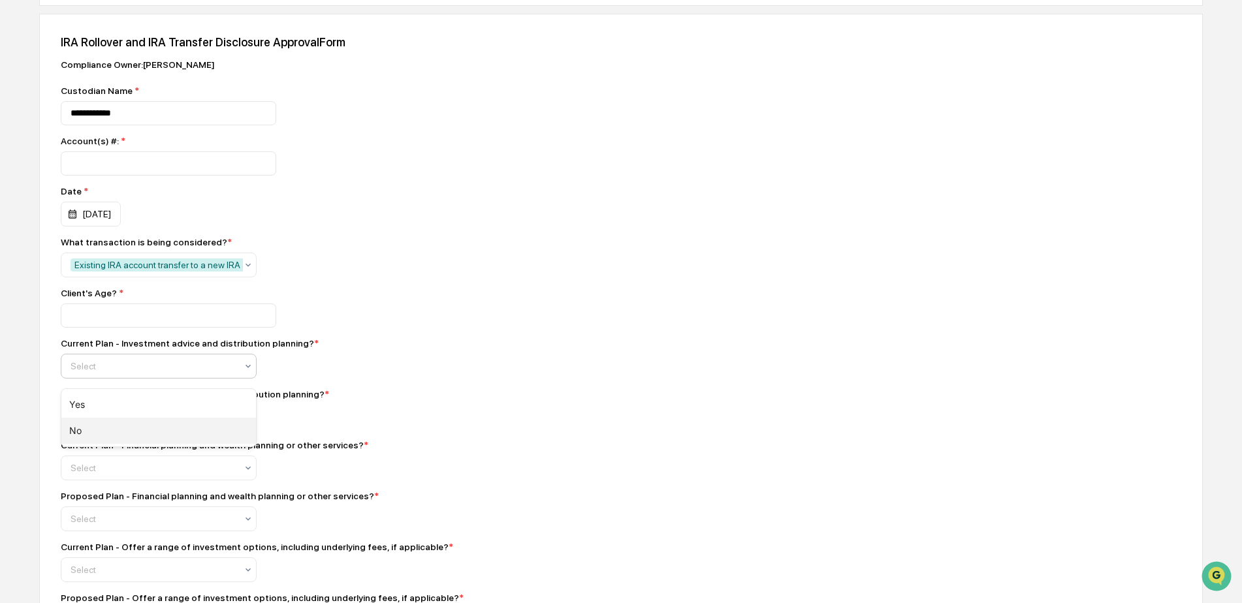
click at [84, 427] on div "No" at bounding box center [158, 431] width 195 height 26
click at [123, 430] on div "Select" at bounding box center [159, 417] width 196 height 25
click at [115, 456] on div "Yes" at bounding box center [158, 456] width 195 height 26
click at [116, 462] on div at bounding box center [154, 468] width 166 height 13
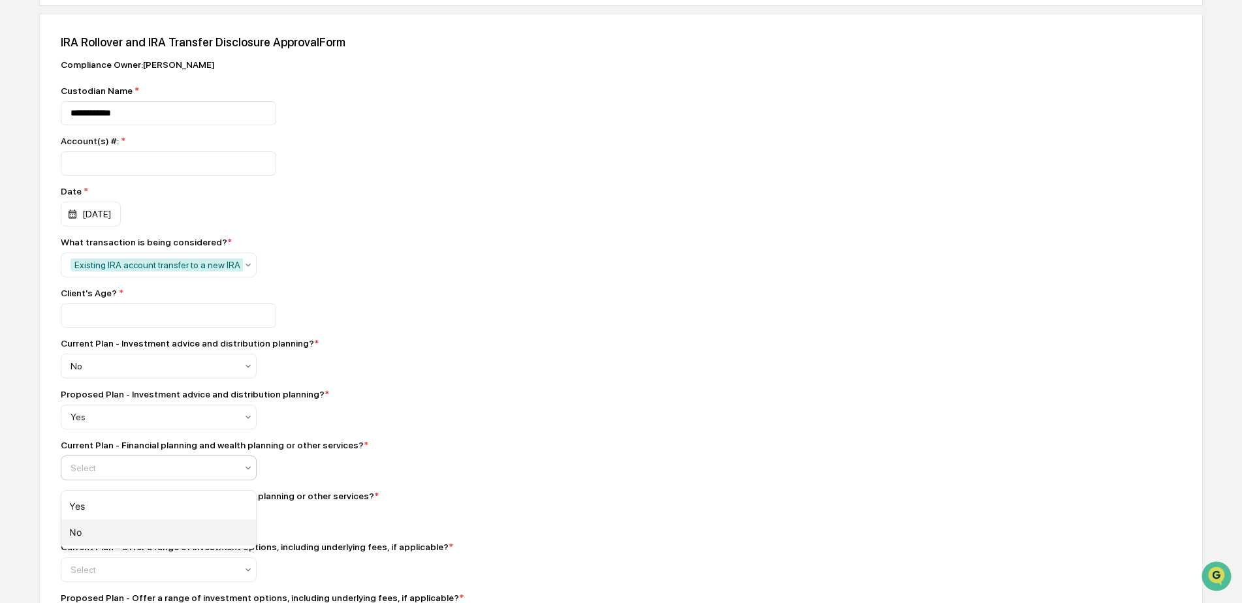
drag, startPoint x: 90, startPoint y: 526, endPoint x: 92, endPoint y: 518, distance: 8.1
click at [91, 462] on div "No" at bounding box center [158, 533] width 195 height 26
click at [102, 462] on div "No" at bounding box center [159, 468] width 196 height 25
click at [110, 460] on div "Current Plan - Financial planning and wealth planning or other services? * opti…" at bounding box center [289, 460] width 457 height 40
click at [103, 462] on div at bounding box center [154, 519] width 166 height 13
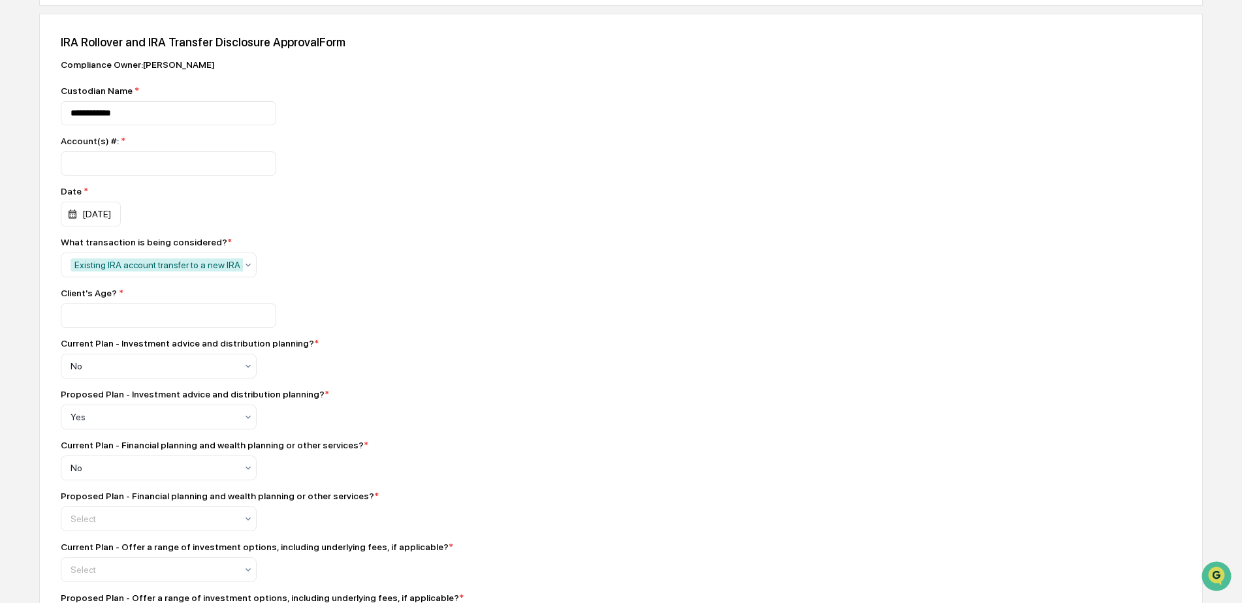
click at [95, 462] on div at bounding box center [154, 519] width 166 height 13
click at [86, 462] on div "Yes" at bounding box center [158, 558] width 195 height 26
click at [450, 462] on div "Proposed Plan - Financial planning and wealth planning or other services? * opt…" at bounding box center [289, 511] width 457 height 40
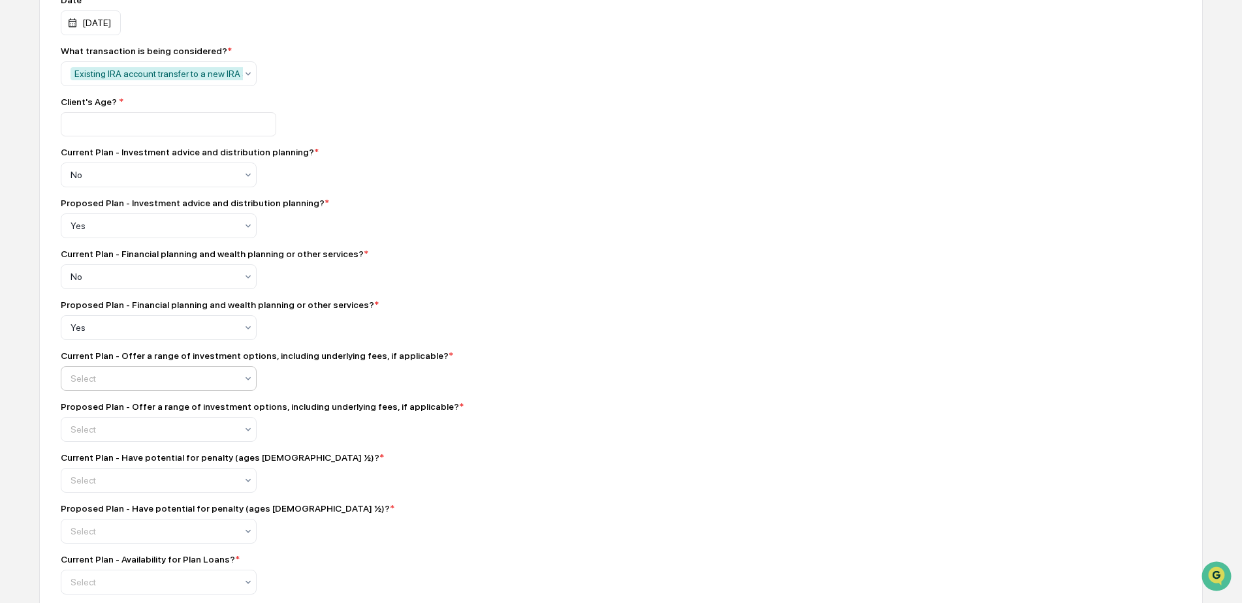
scroll to position [370, 0]
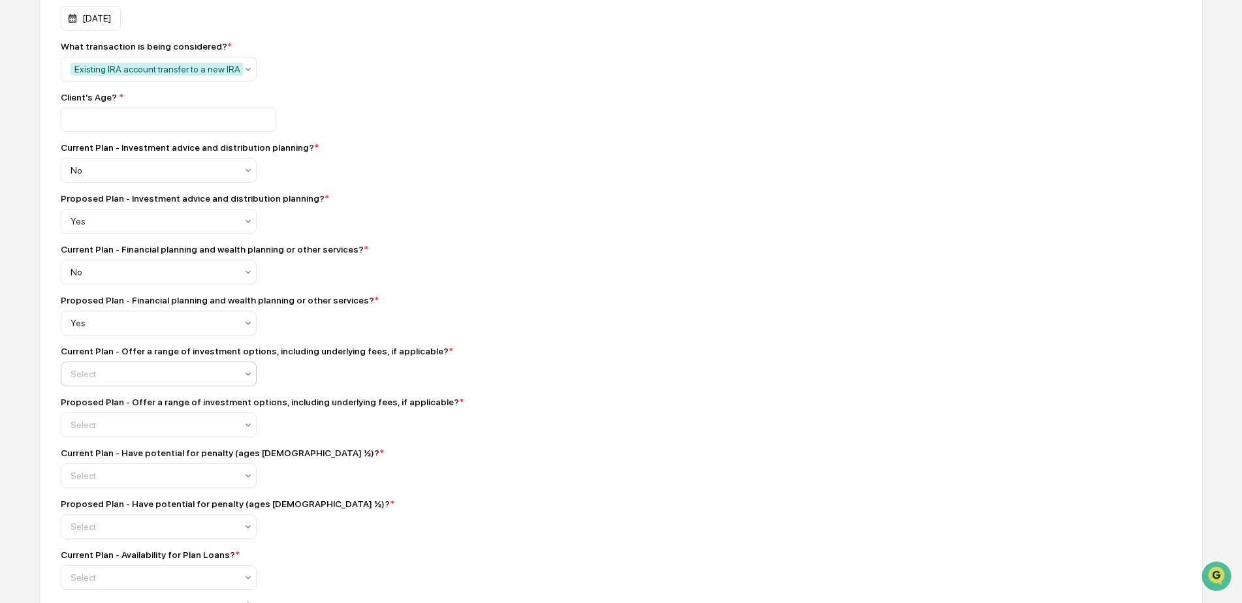
click at [121, 375] on div at bounding box center [154, 374] width 166 height 13
drag, startPoint x: 85, startPoint y: 405, endPoint x: 95, endPoint y: 424, distance: 20.7
click at [86, 405] on div "Yes" at bounding box center [158, 413] width 195 height 26
click at [99, 432] on div at bounding box center [154, 424] width 166 height 13
drag, startPoint x: 81, startPoint y: 467, endPoint x: 142, endPoint y: 467, distance: 60.7
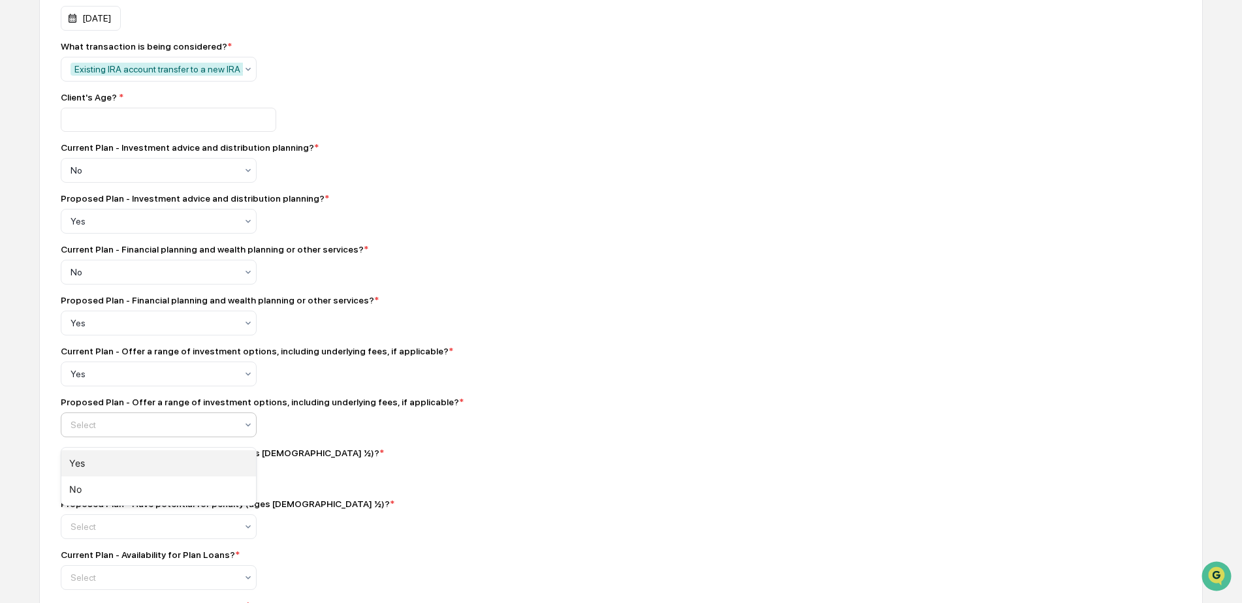
click at [81, 462] on div "Yes" at bounding box center [158, 463] width 195 height 26
drag, startPoint x: 487, startPoint y: 459, endPoint x: 453, endPoint y: 475, distance: 37.4
click at [487, 458] on div "Current Plan - Have potential for penalty (ages [DEMOGRAPHIC_DATA] ½)? *" at bounding box center [289, 453] width 457 height 10
click at [119, 462] on div "Select" at bounding box center [153, 476] width 179 height 18
click at [69, 462] on div "Yes" at bounding box center [158, 514] width 195 height 26
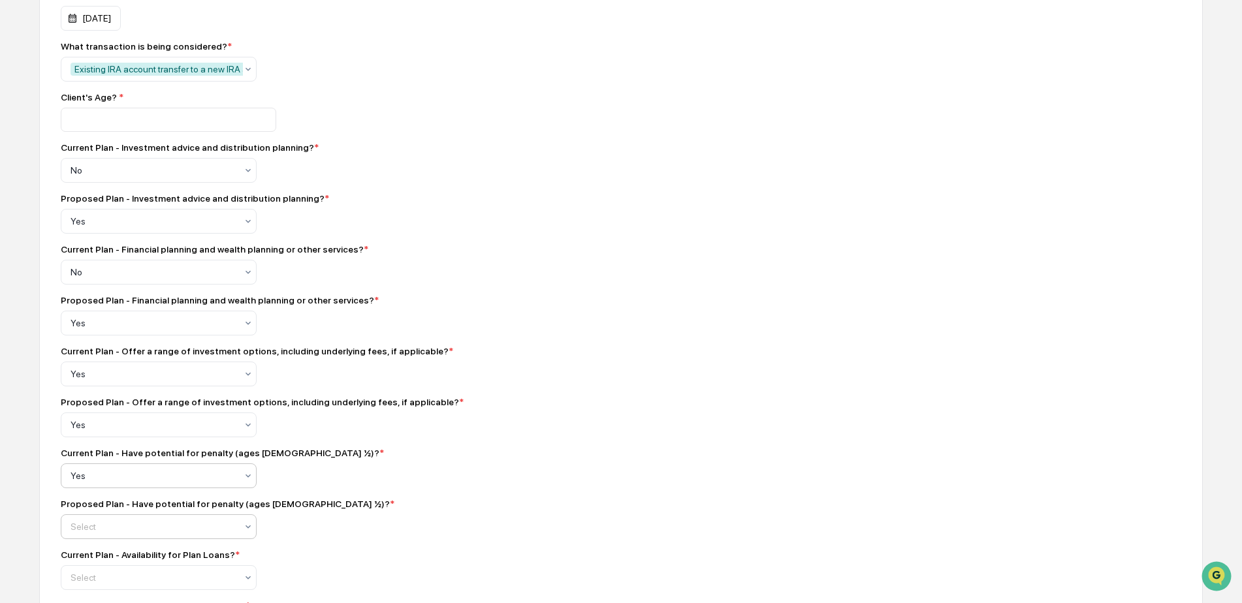
click at [86, 462] on div at bounding box center [154, 526] width 166 height 13
click at [72, 462] on div "Yes" at bounding box center [158, 474] width 195 height 26
click at [454, 462] on div "Current Plan - Have potential for penalty (ages [DEMOGRAPHIC_DATA] ½)? * Yes" at bounding box center [289, 468] width 457 height 40
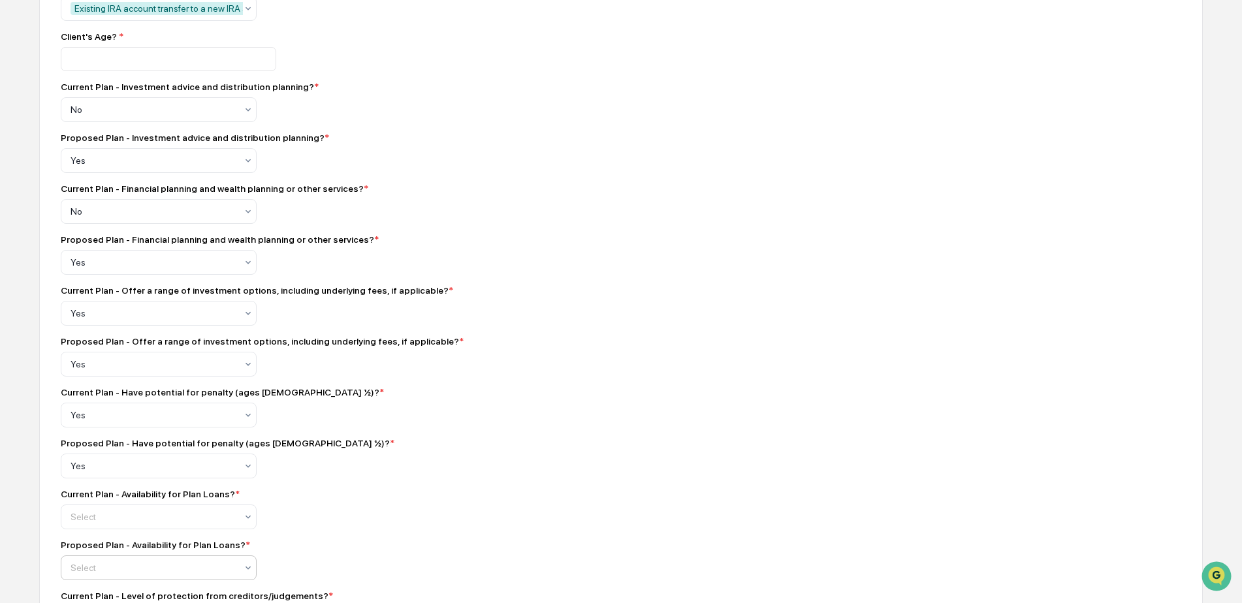
scroll to position [544, 0]
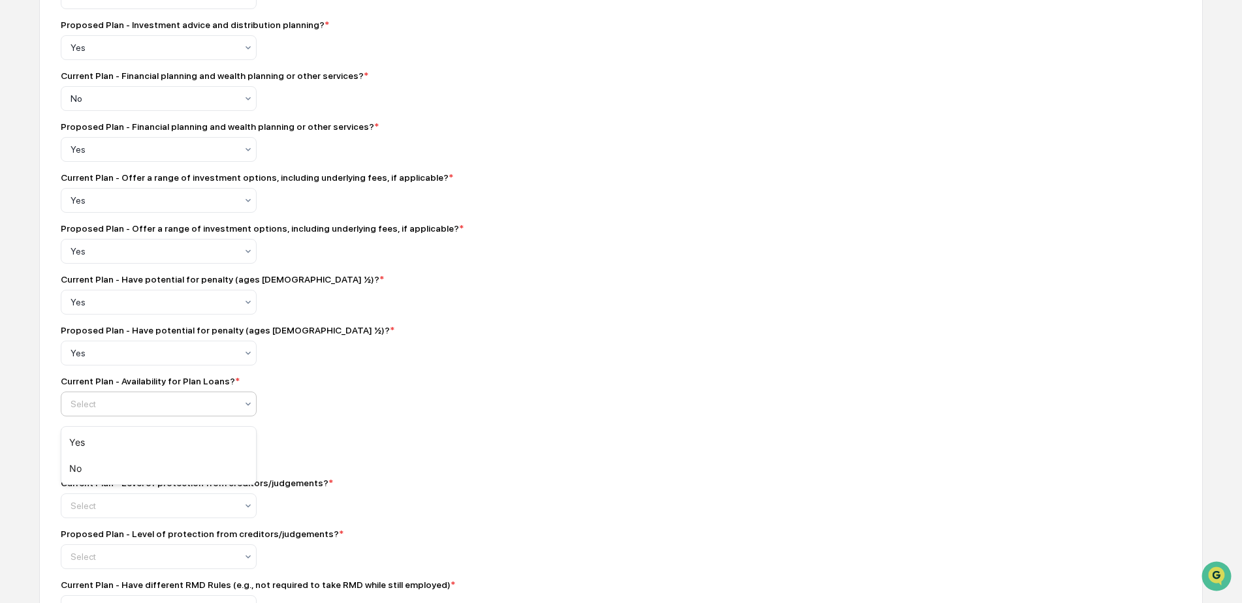
click at [81, 401] on div "Select" at bounding box center [159, 404] width 196 height 25
click at [77, 462] on div "No" at bounding box center [158, 469] width 195 height 26
click at [99, 462] on div at bounding box center [154, 455] width 166 height 13
click at [93, 462] on div "No" at bounding box center [158, 520] width 195 height 26
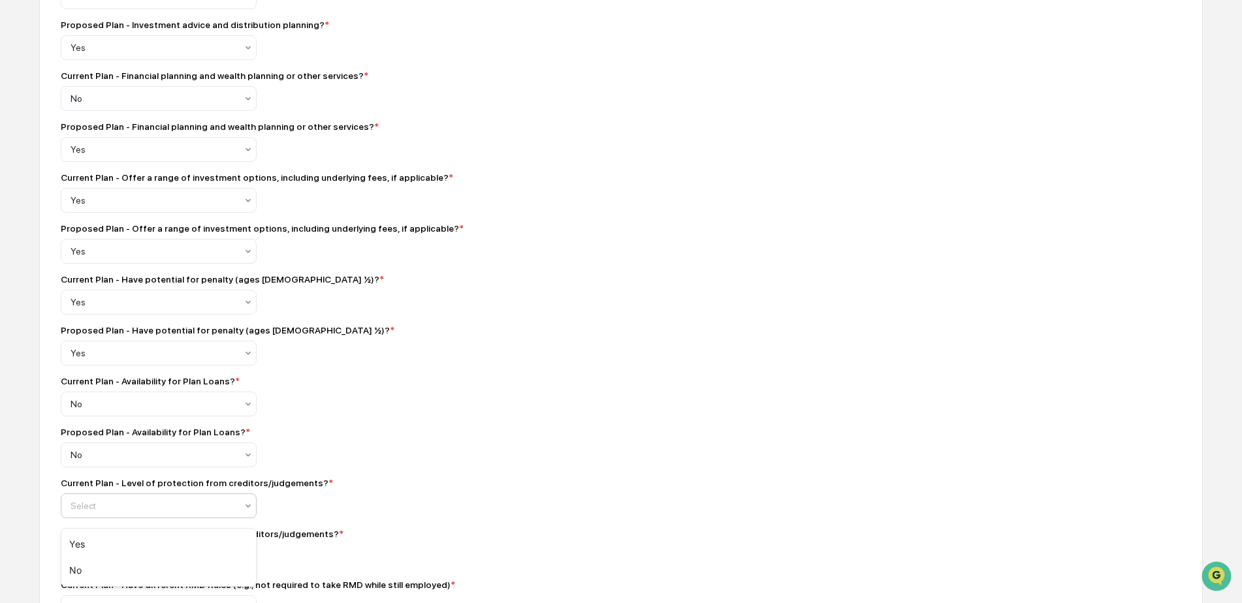
click at [99, 462] on div "Select" at bounding box center [159, 506] width 196 height 25
click at [91, 462] on div "Yes" at bounding box center [158, 544] width 195 height 26
click at [431, 450] on div "Proposed Plan - Availability for Plan Loans? * No" at bounding box center [289, 447] width 457 height 40
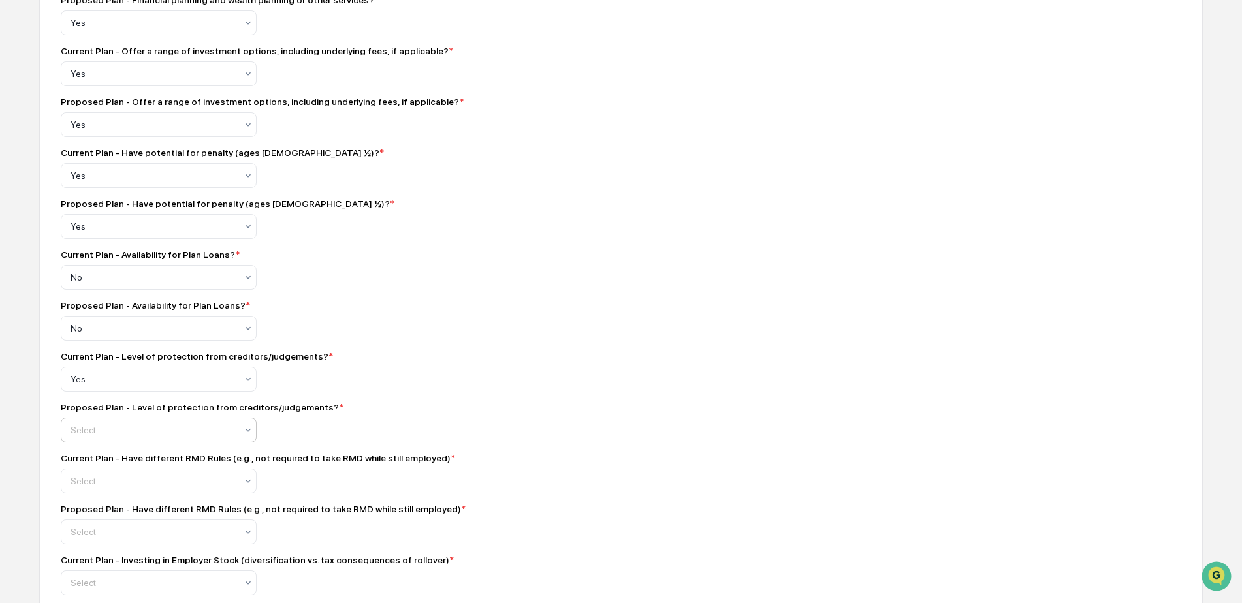
scroll to position [674, 0]
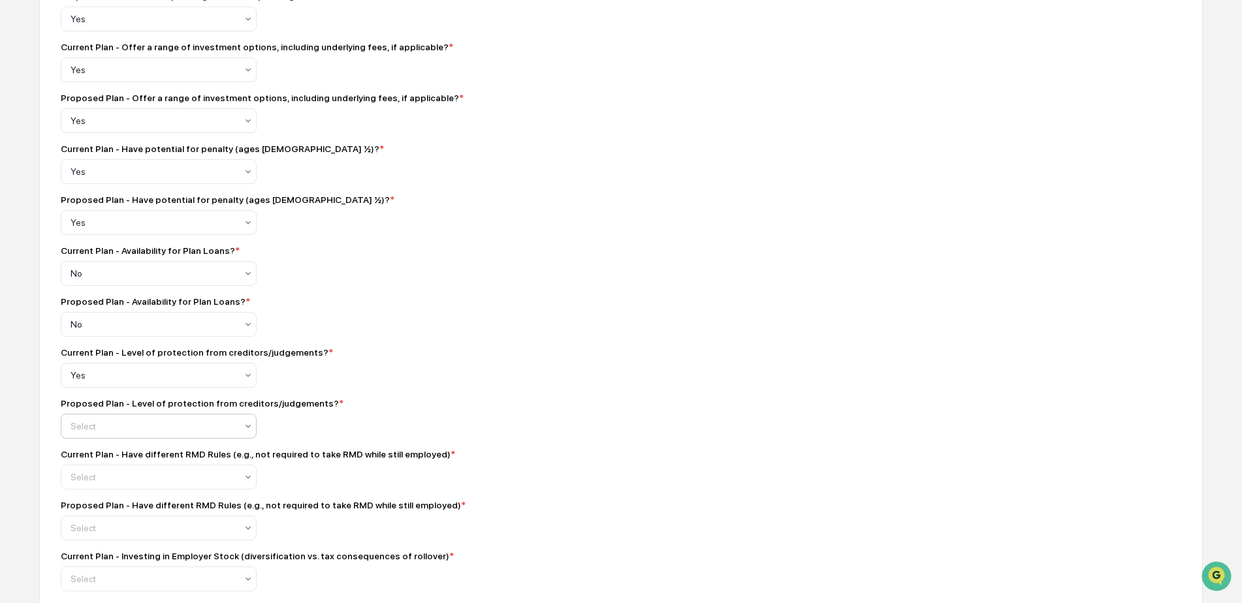
click at [148, 428] on div at bounding box center [154, 426] width 166 height 13
click at [67, 462] on div "Yes" at bounding box center [158, 465] width 195 height 26
click at [437, 435] on div "Proposed Plan - Level of protection from creditors/judgements? * option Yes, se…" at bounding box center [289, 418] width 457 height 40
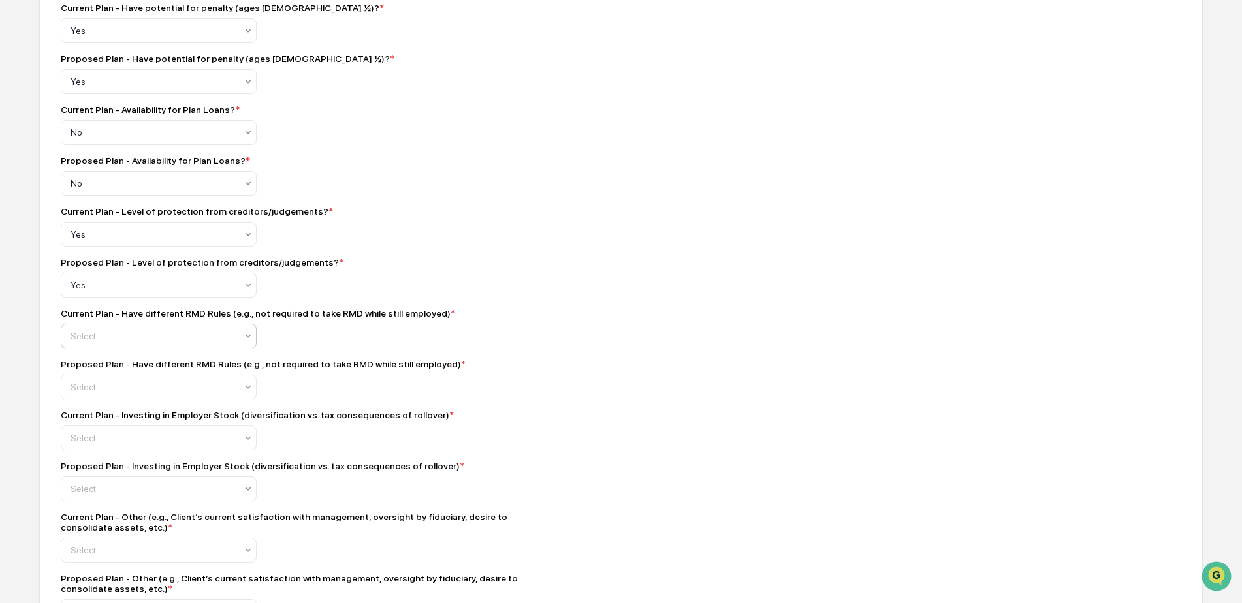
scroll to position [827, 0]
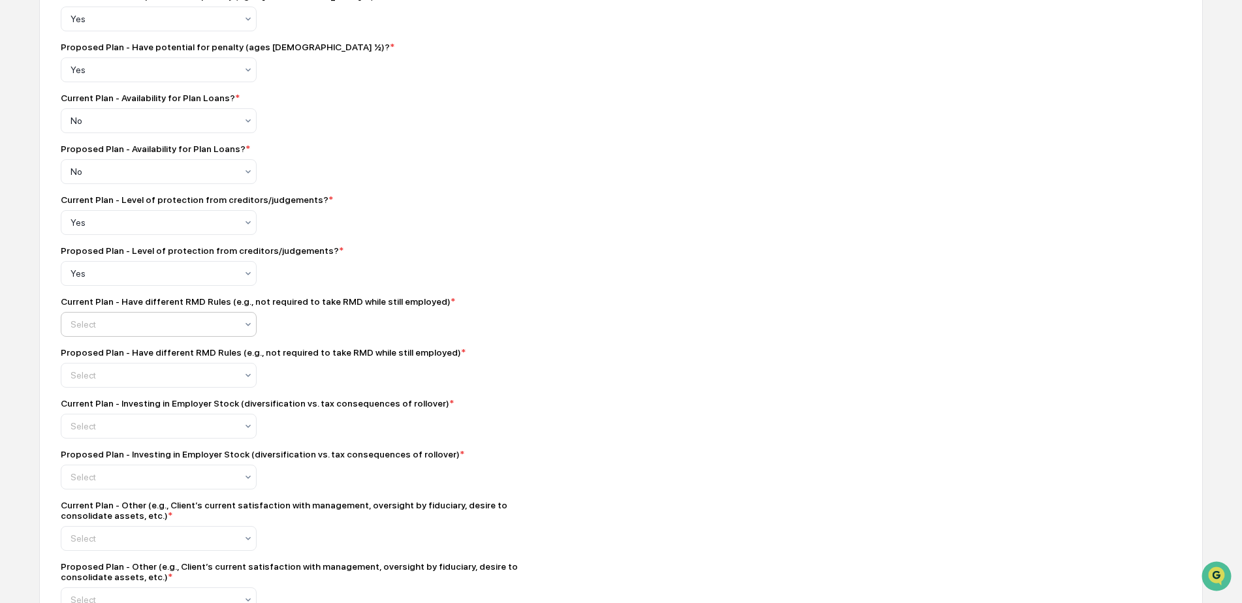
click at [166, 323] on div "Select" at bounding box center [153, 324] width 179 height 18
click at [102, 388] on div "No" at bounding box center [158, 389] width 195 height 26
click at [110, 381] on div at bounding box center [154, 375] width 166 height 13
click at [96, 437] on div "No" at bounding box center [158, 440] width 195 height 26
click at [106, 419] on div "Current Plan - Investing in Employer Stock (diversification vs. tax consequence…" at bounding box center [289, 418] width 457 height 40
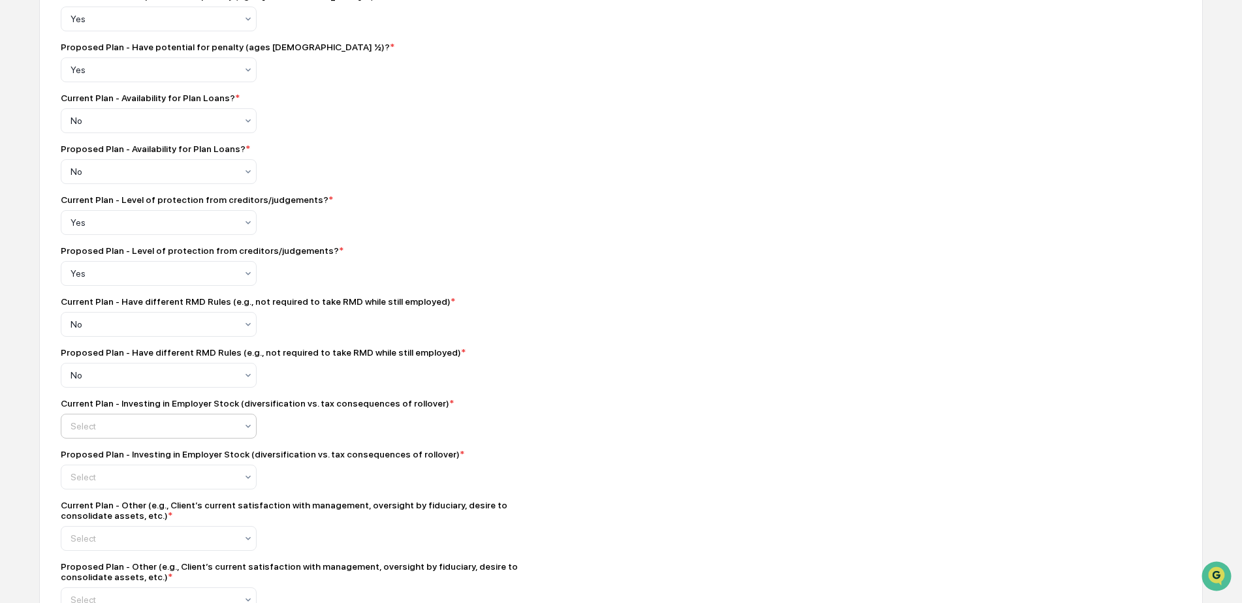
click at [76, 433] on div at bounding box center [154, 426] width 166 height 13
click at [78, 462] on div "No" at bounding box center [158, 491] width 195 height 26
click at [91, 462] on div "**********" at bounding box center [289, 406] width 457 height 1998
click at [93, 462] on div at bounding box center [154, 477] width 166 height 13
click at [72, 462] on div "No" at bounding box center [158, 542] width 195 height 26
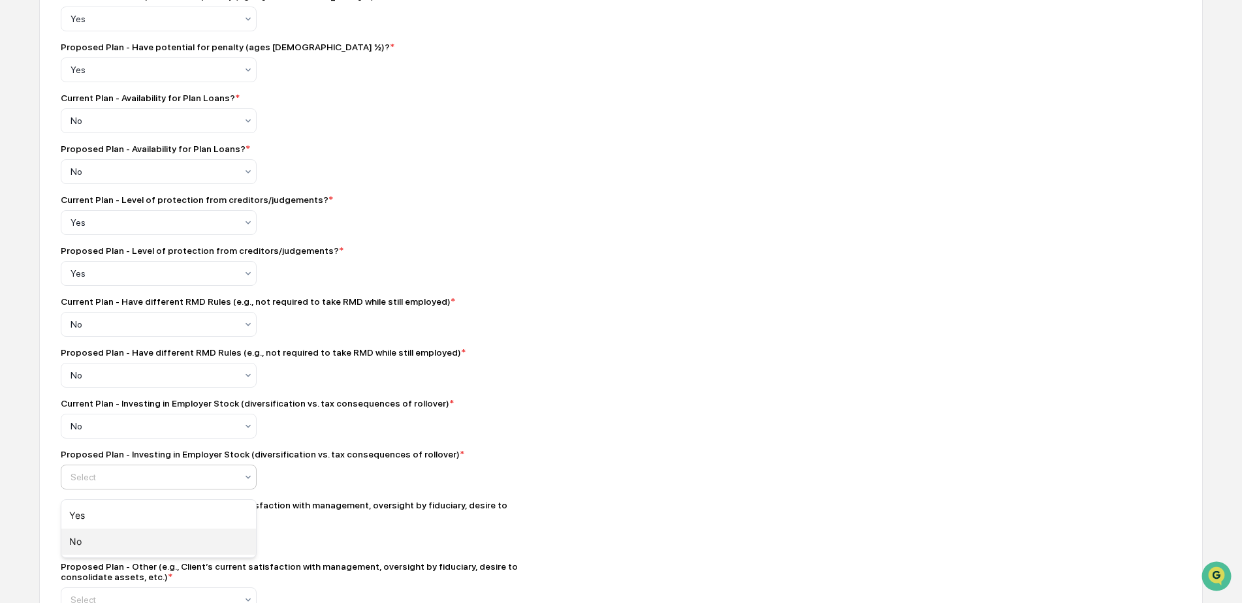
click at [72, 462] on div "Current Plan - Other (e.g., Client’s current satisfaction with management, over…" at bounding box center [289, 525] width 457 height 51
drag, startPoint x: 72, startPoint y: 532, endPoint x: 428, endPoint y: 493, distance: 357.3
click at [428, 462] on div "Proposed Plan - Investing in Employer Stock (diversification vs. tax consequenc…" at bounding box center [289, 469] width 457 height 40
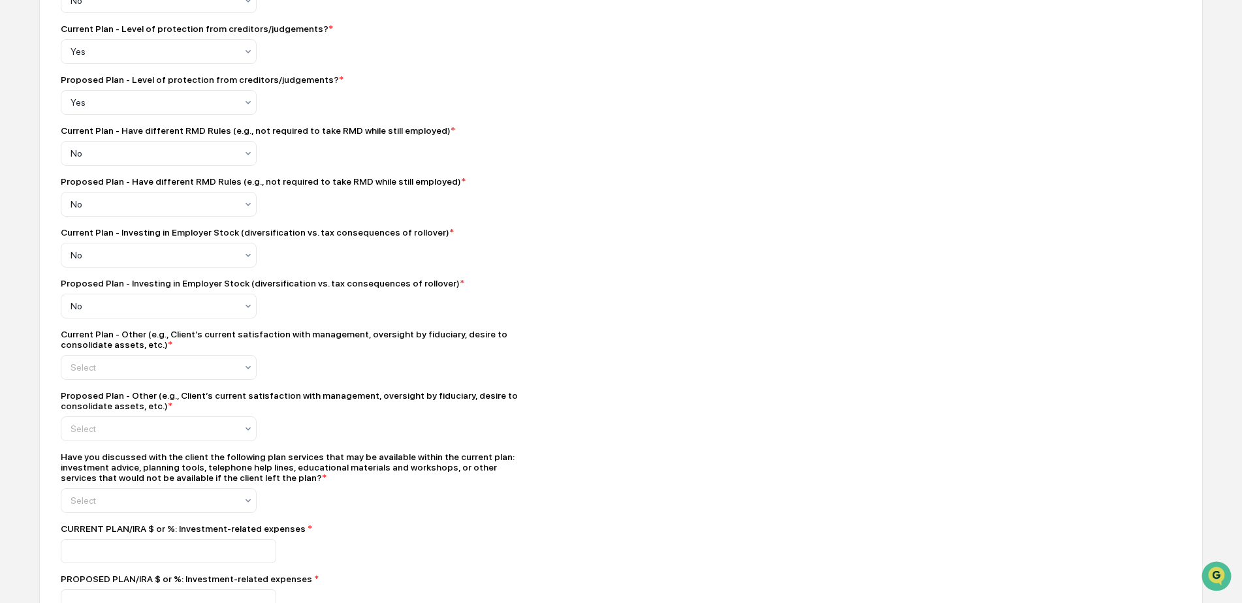
scroll to position [1001, 0]
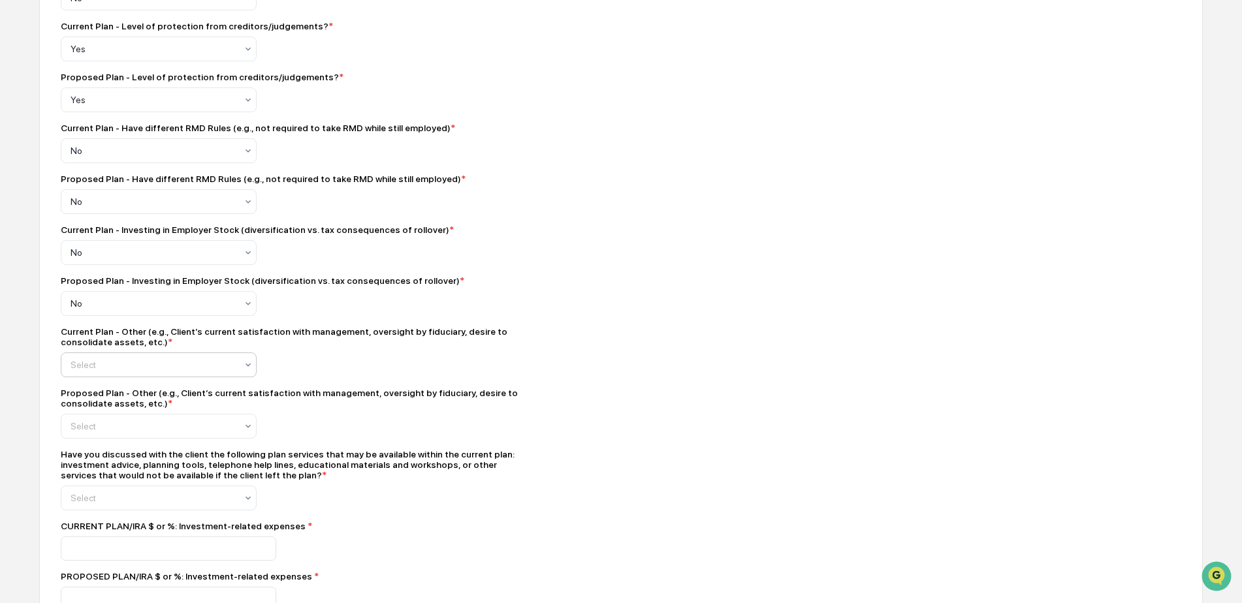
click at [92, 368] on div at bounding box center [154, 364] width 166 height 13
drag, startPoint x: 100, startPoint y: 433, endPoint x: 99, endPoint y: 418, distance: 14.4
click at [100, 432] on div "No" at bounding box center [158, 430] width 195 height 26
click at [94, 409] on div "Proposed Plan - Other (e.g., Client’s current satisfaction with management, ove…" at bounding box center [289, 398] width 457 height 21
click at [92, 439] on div "Select" at bounding box center [159, 426] width 196 height 25
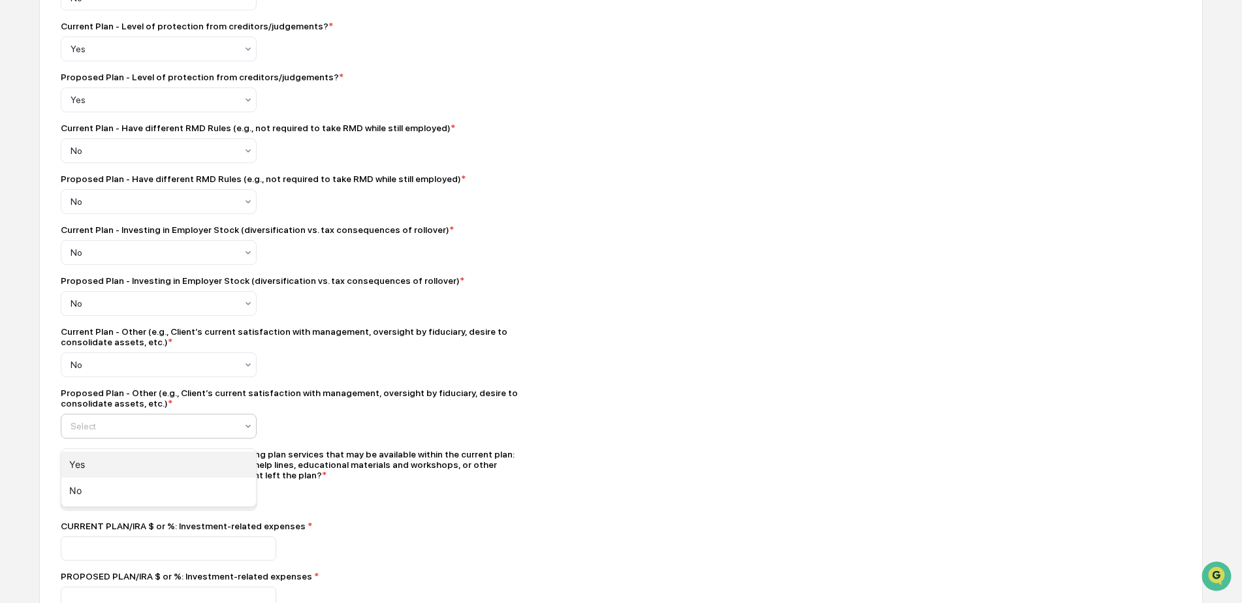
click at [84, 462] on div "Yes" at bounding box center [158, 465] width 195 height 26
click at [334, 462] on div "Have you discussed with the client the following plan services that may be avai…" at bounding box center [289, 464] width 457 height 31
click at [92, 462] on div at bounding box center [154, 498] width 166 height 13
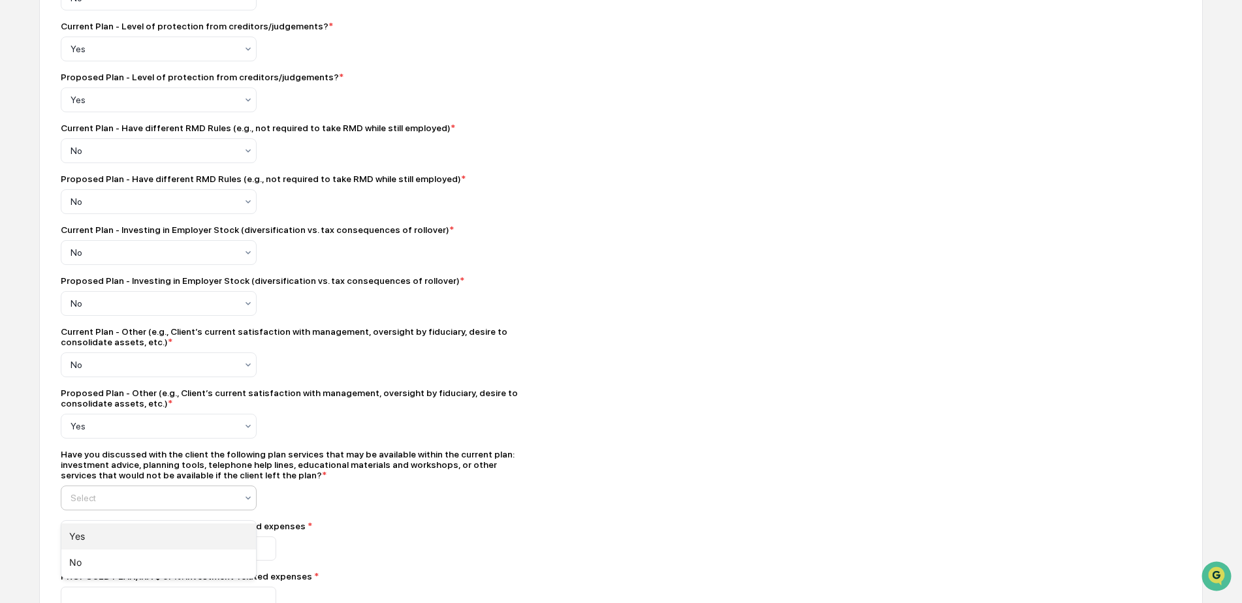
click at [86, 462] on div "Yes" at bounding box center [158, 537] width 195 height 26
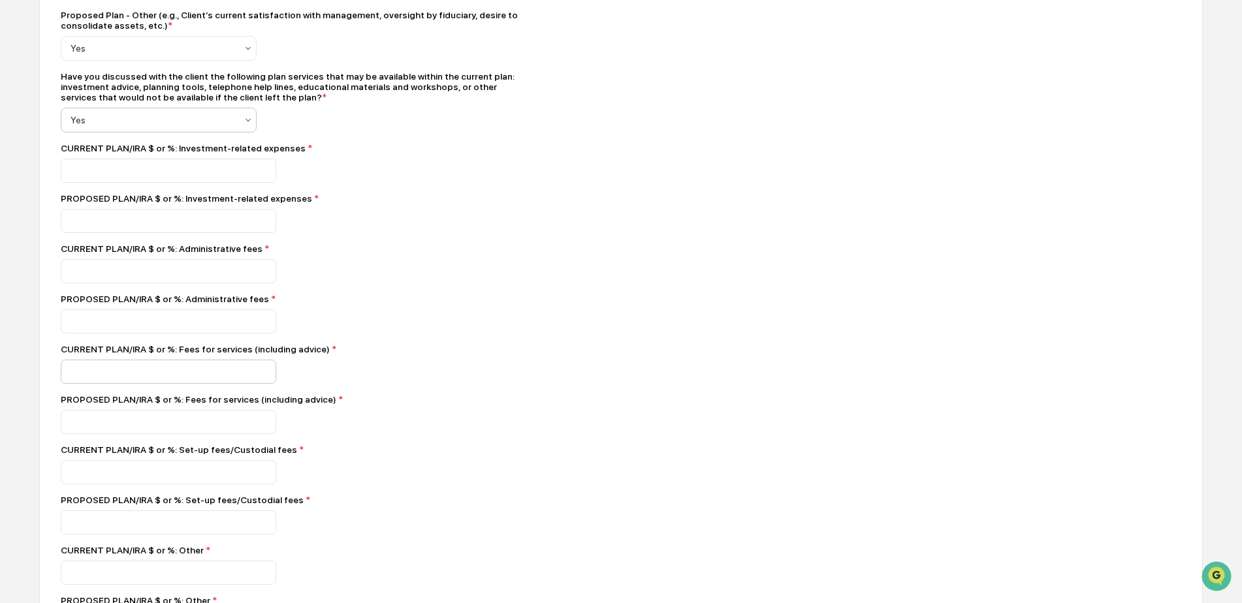
scroll to position [1393, 0]
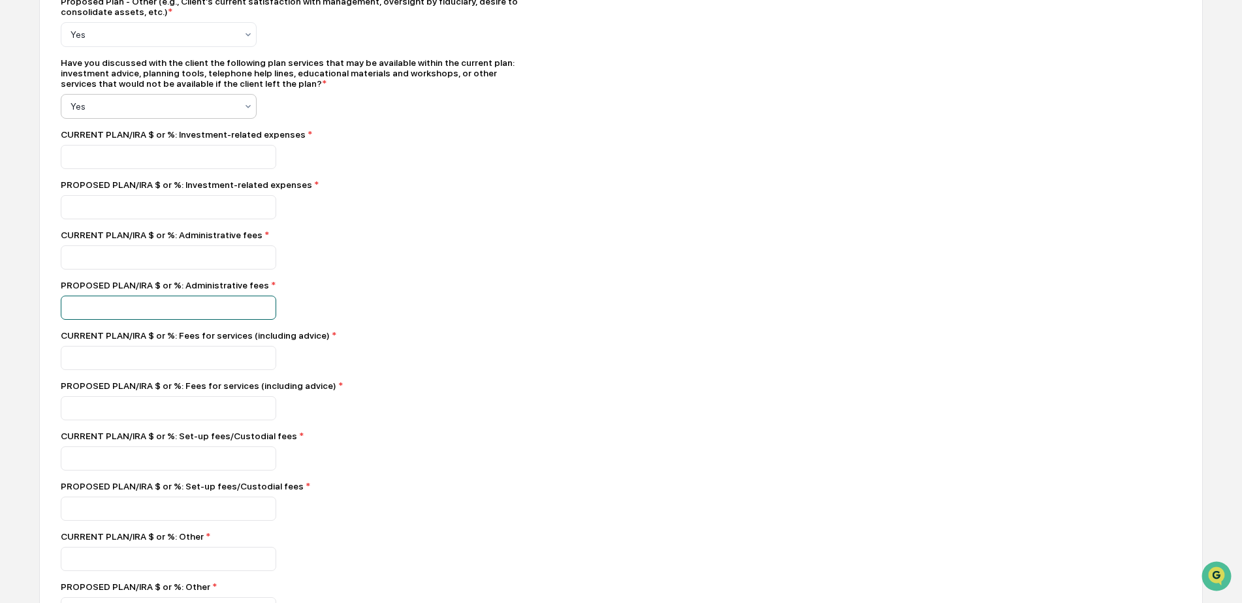
drag, startPoint x: 89, startPoint y: 317, endPoint x: 33, endPoint y: 317, distance: 56.1
type input "*"
drag, startPoint x: 72, startPoint y: 371, endPoint x: 50, endPoint y: 375, distance: 22.0
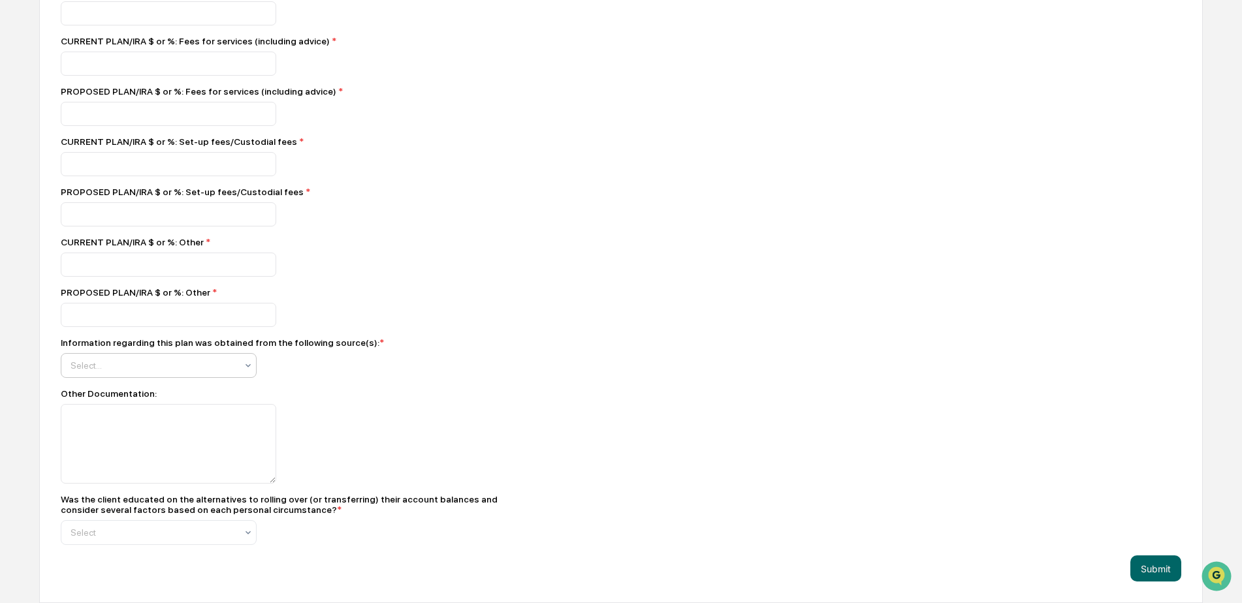
scroll to position [1701, 0]
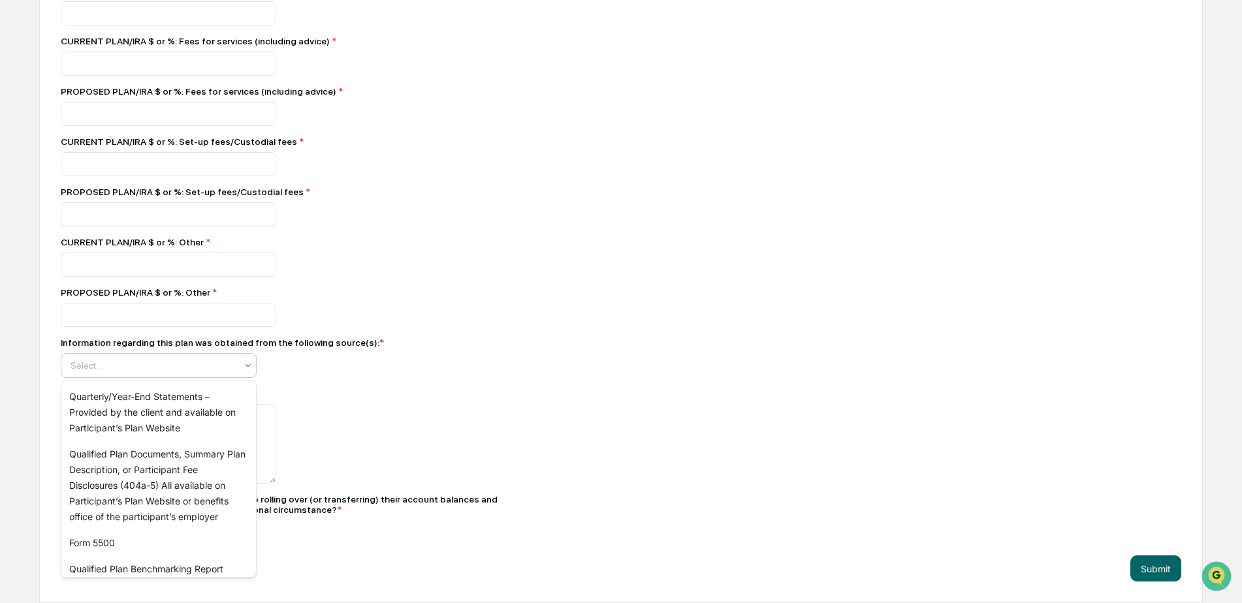
click at [119, 373] on div "Select..." at bounding box center [153, 365] width 179 height 21
click at [100, 402] on div "Quarterly/Year-End Statements – Provided by the client and available on Partici…" at bounding box center [158, 412] width 195 height 57
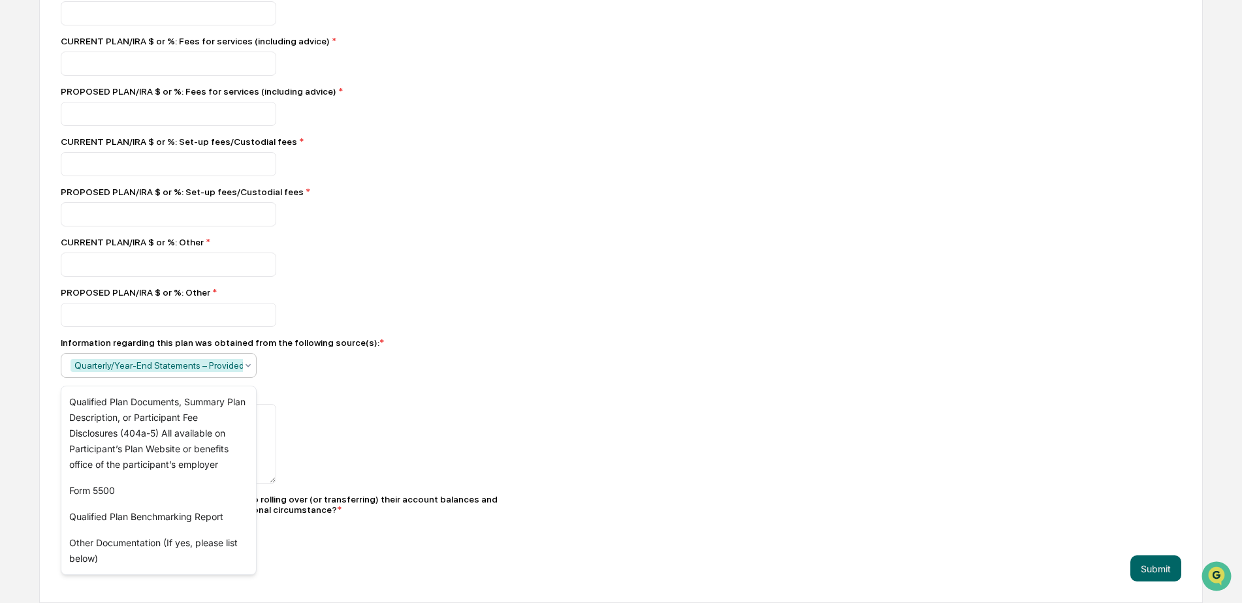
click at [452, 368] on div "Information regarding this plan was obtained from the following source(s): * op…" at bounding box center [289, 358] width 457 height 40
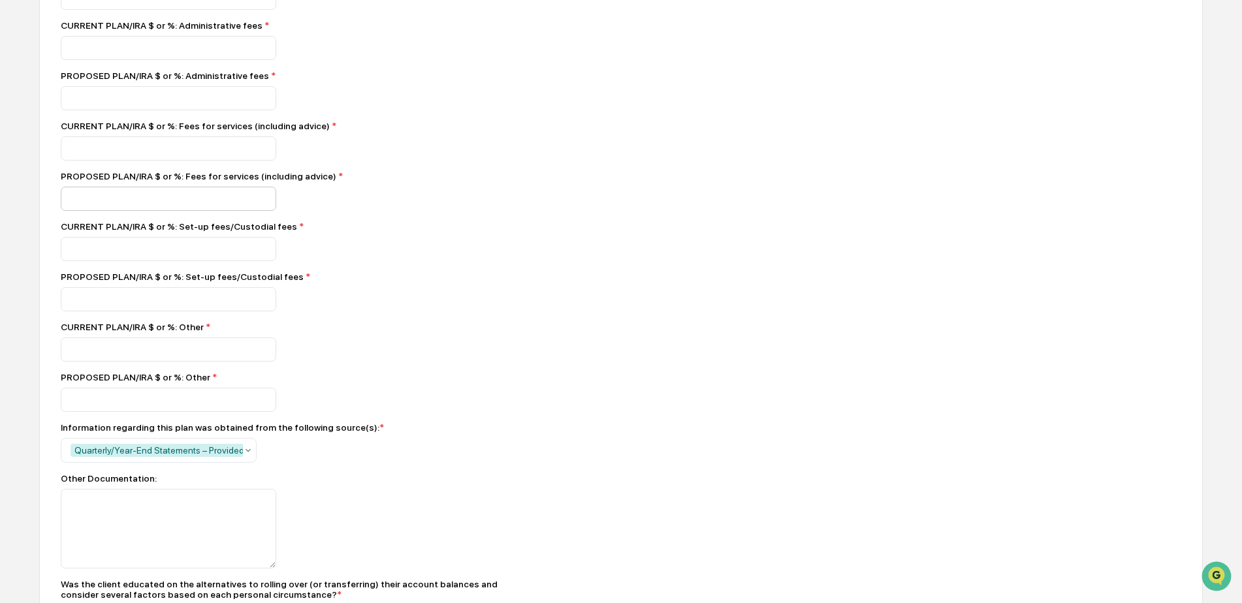
scroll to position [1592, 0]
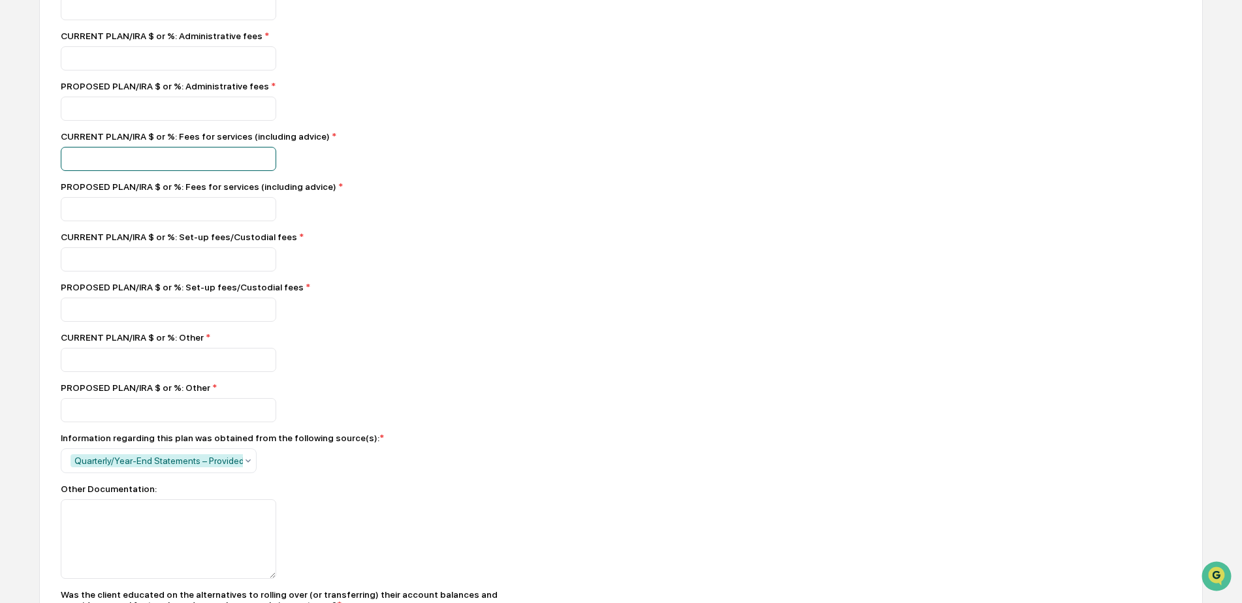
drag, startPoint x: 82, startPoint y: 168, endPoint x: 46, endPoint y: 174, distance: 36.5
type input "*"
click at [509, 192] on div "PROPOSED PLAN/IRA $ or %: Fees for services (including advice) *" at bounding box center [289, 187] width 457 height 10
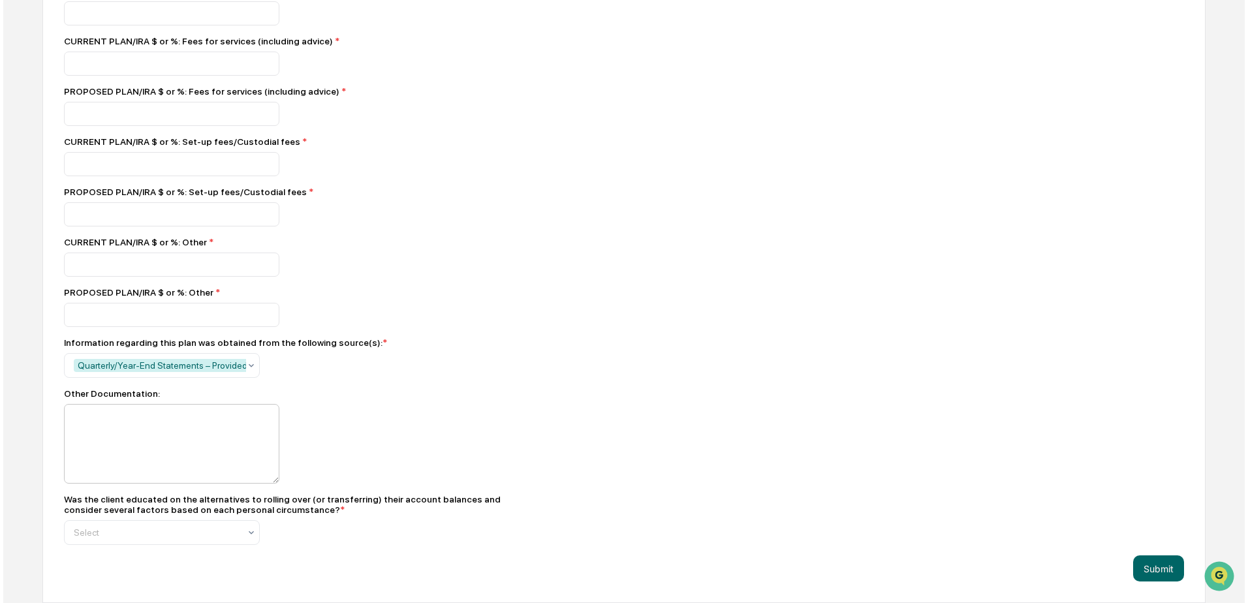
scroll to position [1706, 0]
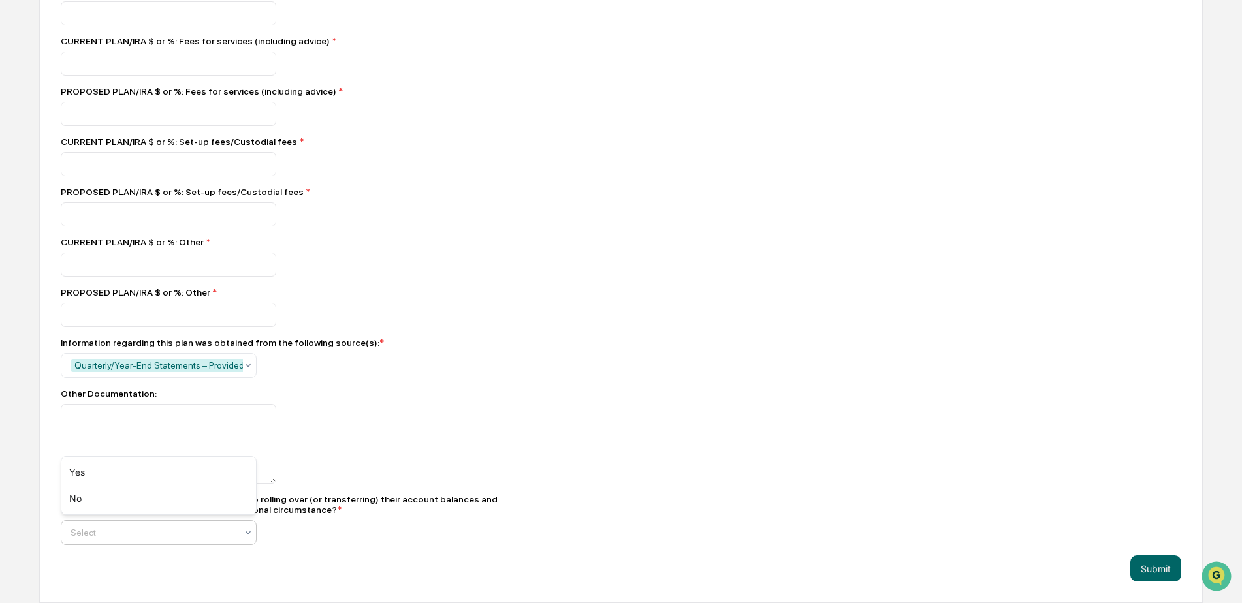
click at [93, 462] on div at bounding box center [154, 532] width 166 height 13
click at [80, 462] on div "Yes" at bounding box center [158, 473] width 195 height 26
click at [990, 462] on button "Submit" at bounding box center [1155, 569] width 51 height 26
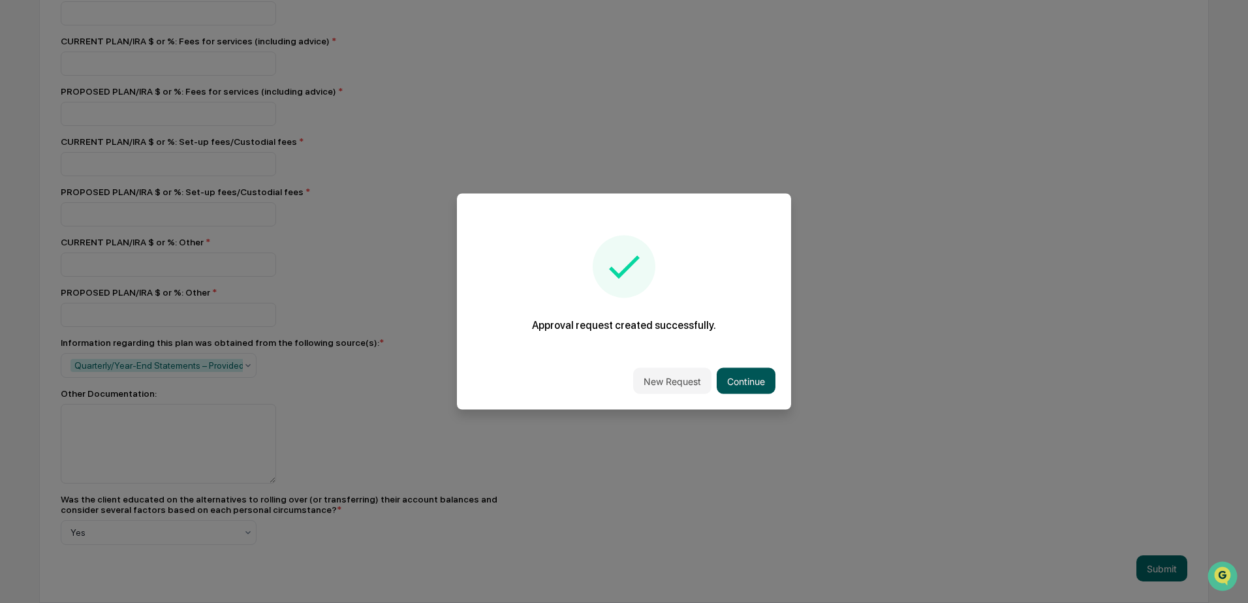
click at [719, 385] on button "Continue" at bounding box center [746, 381] width 59 height 26
